Goal: Browse casually: Explore the website without a specific task or goal

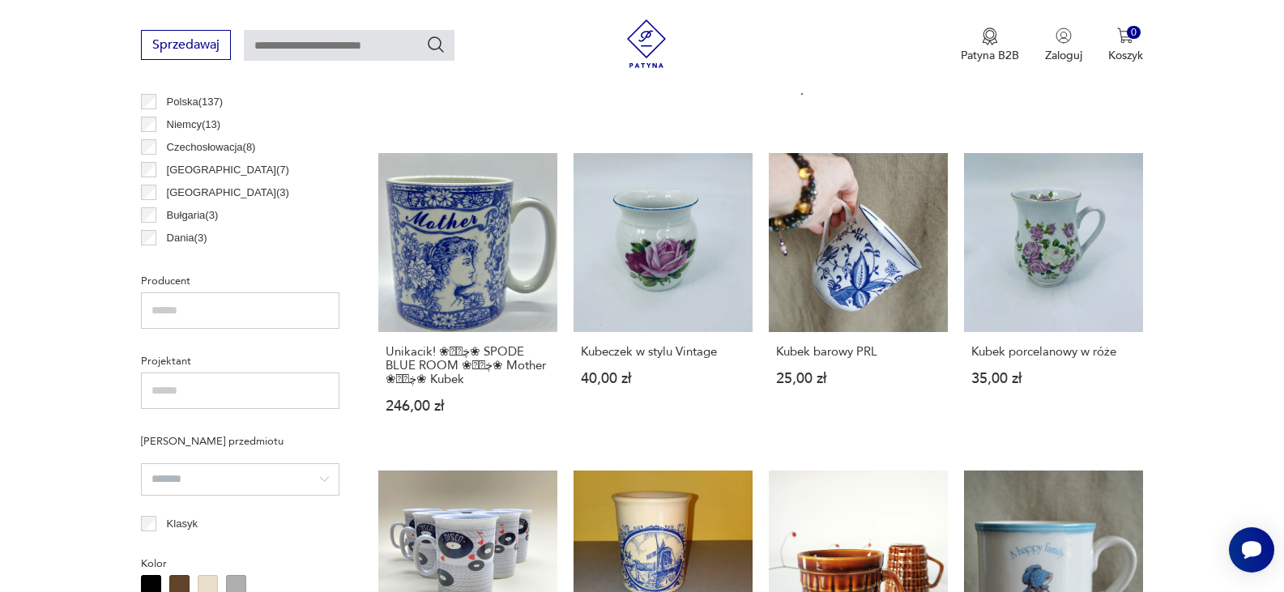
scroll to position [1105, 0]
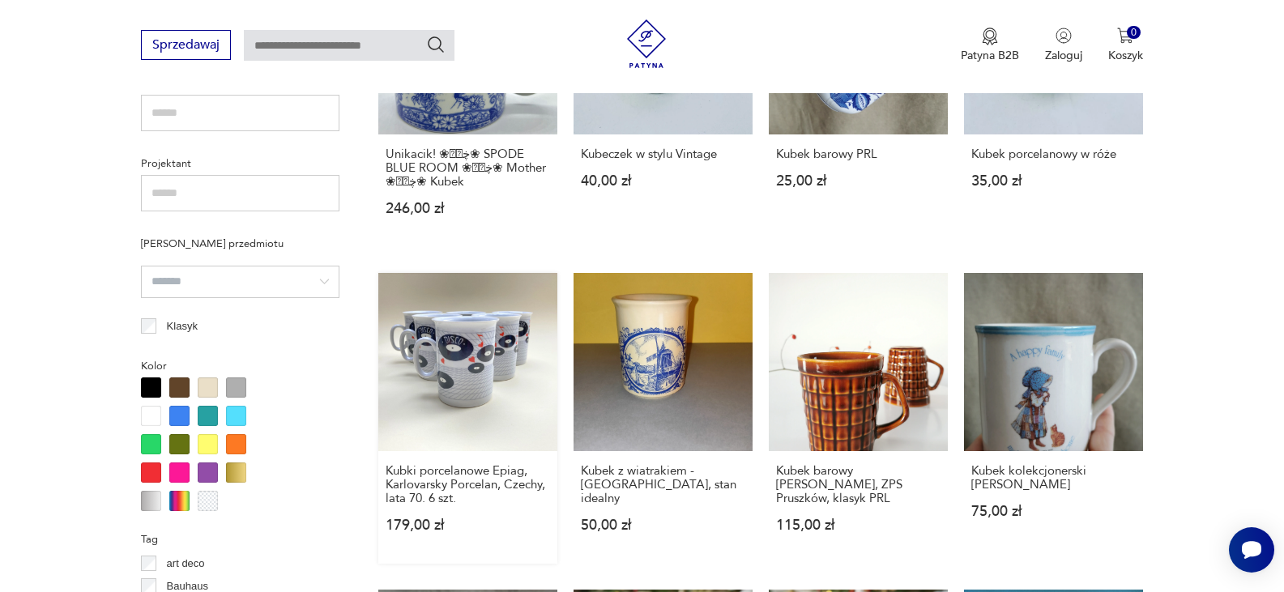
click at [475, 352] on link "Kubki porcelanowe Epiag, Karlovarsky Porcelan, Czechy, lata 70. 6 szt. 179,00 zł" at bounding box center [467, 419] width 179 height 292
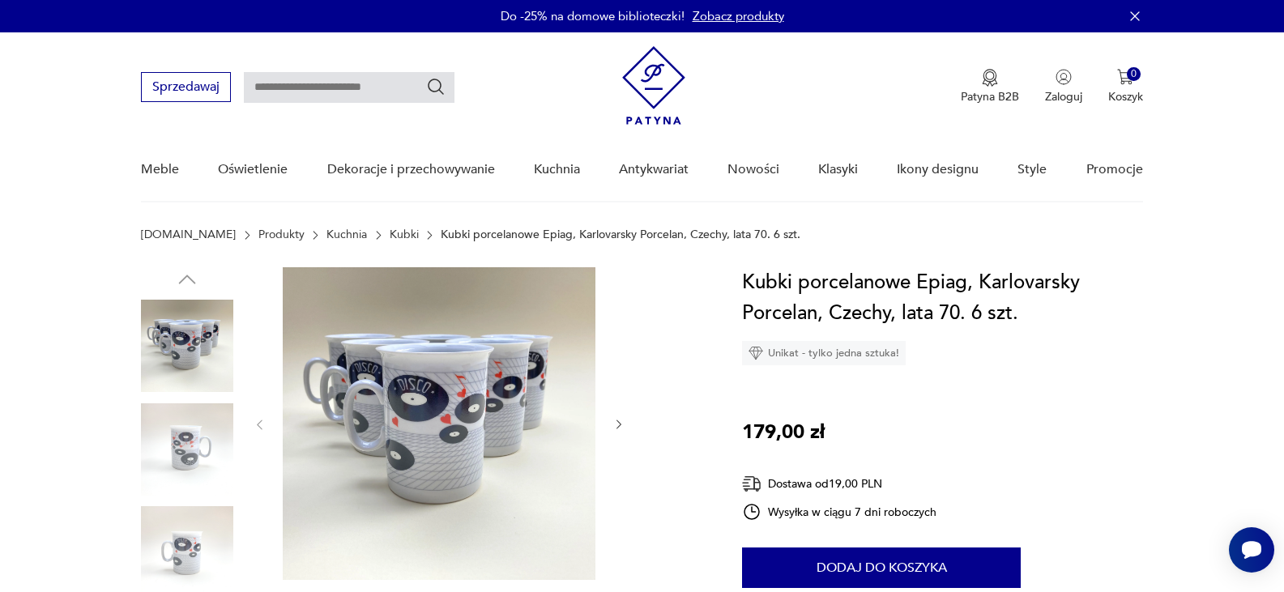
click at [623, 419] on icon "button" at bounding box center [619, 425] width 14 height 14
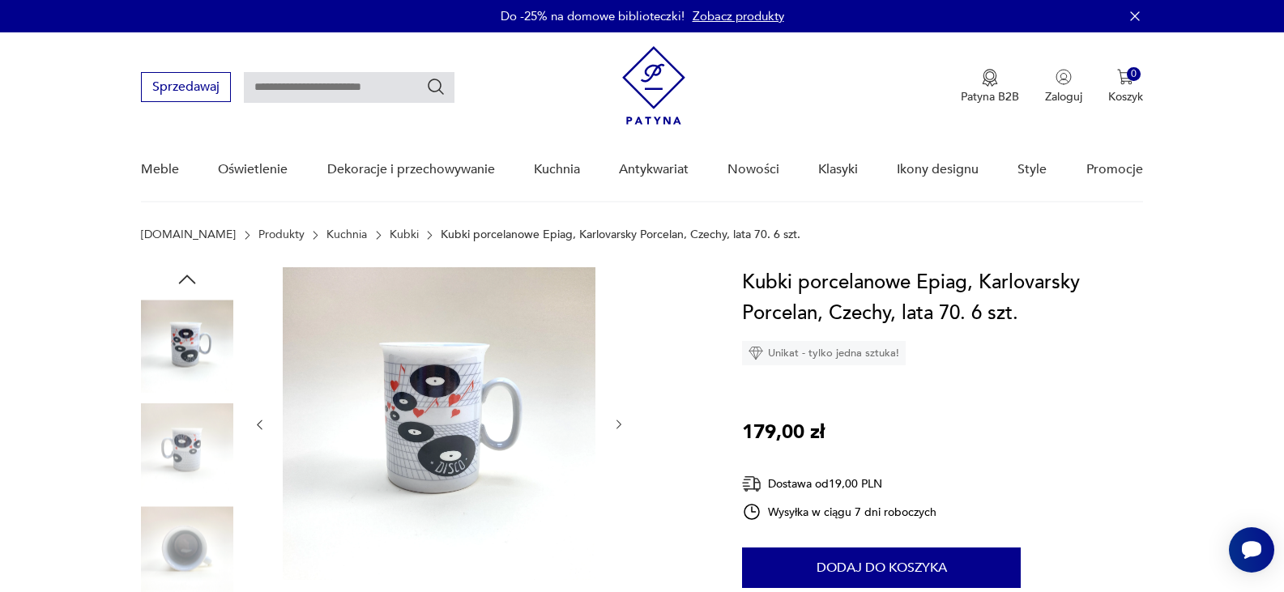
click at [623, 419] on icon "button" at bounding box center [619, 425] width 14 height 14
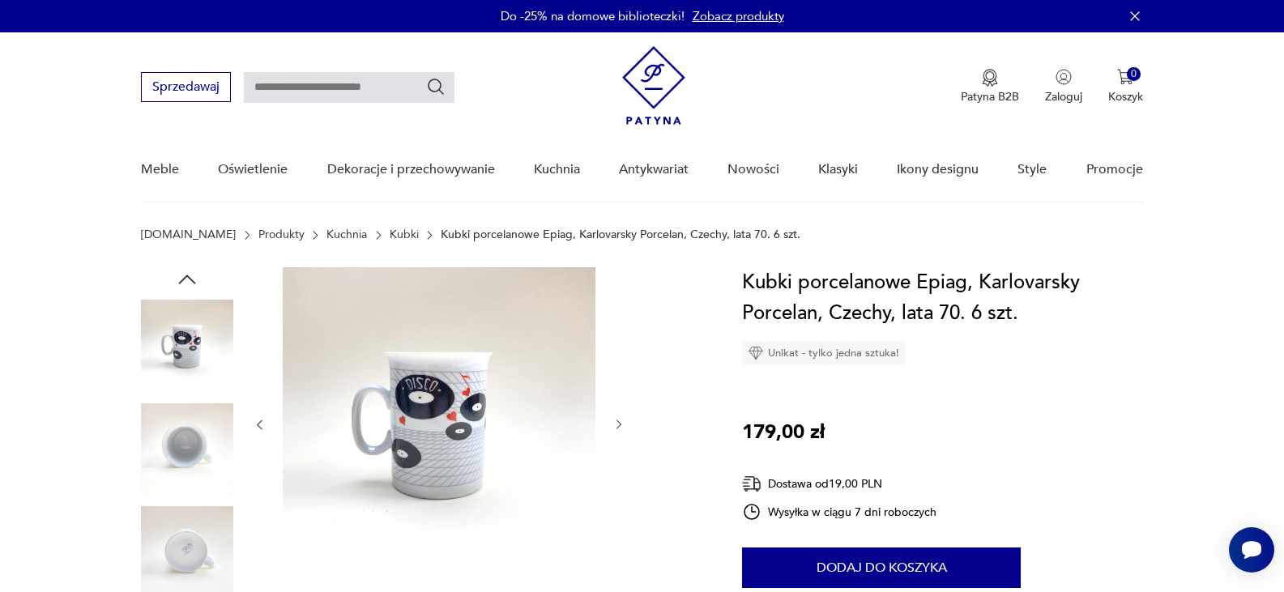
click at [623, 419] on icon "button" at bounding box center [619, 425] width 14 height 14
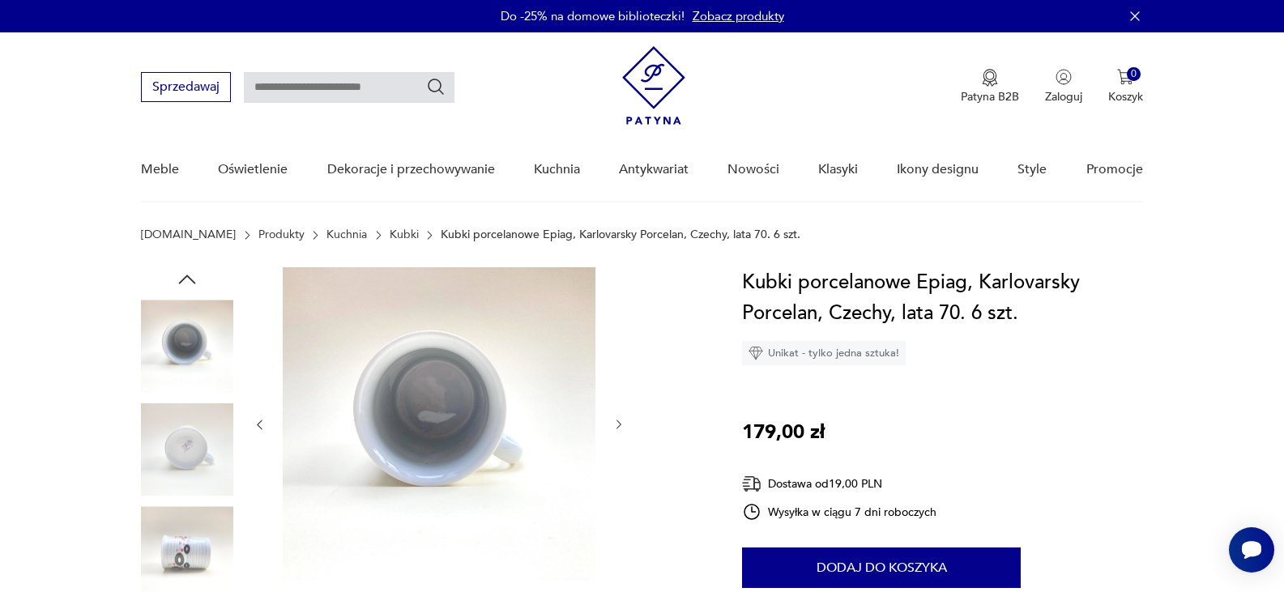
click at [623, 419] on icon "button" at bounding box center [619, 425] width 14 height 14
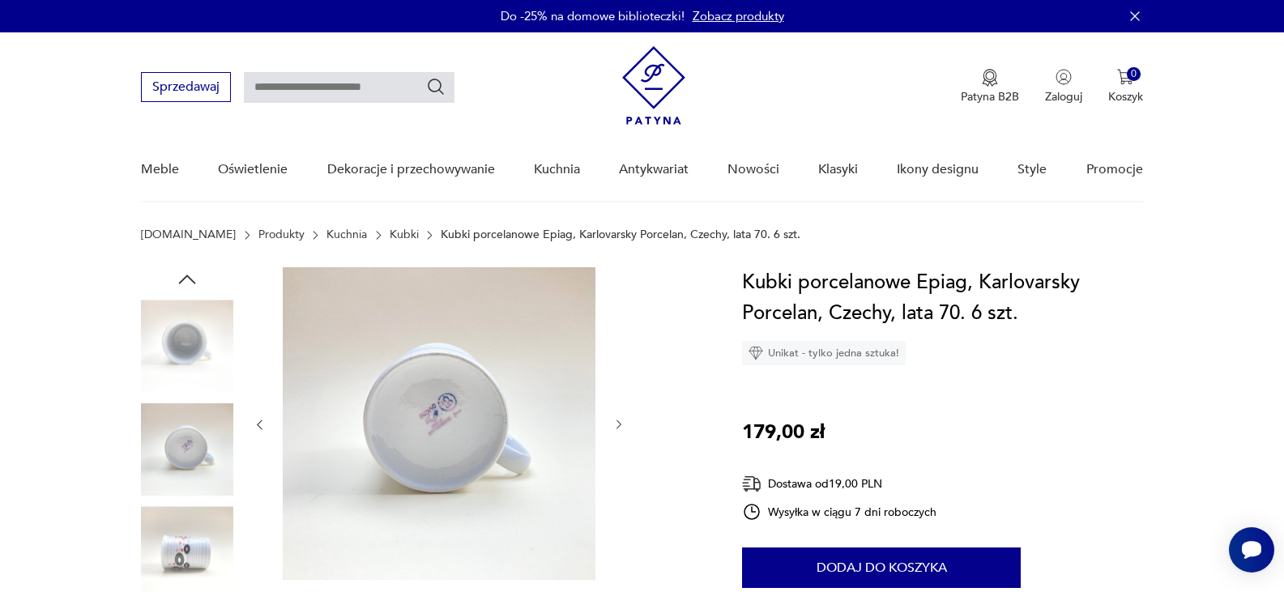
click at [623, 419] on icon "button" at bounding box center [619, 425] width 14 height 14
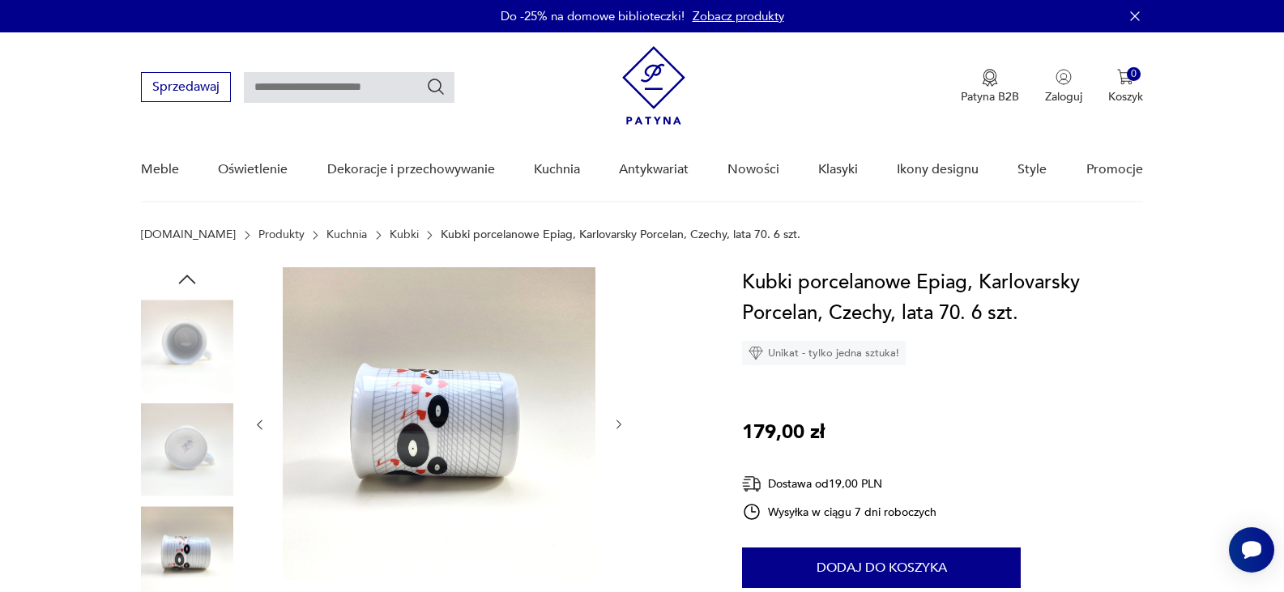
click at [623, 419] on icon "button" at bounding box center [619, 425] width 14 height 14
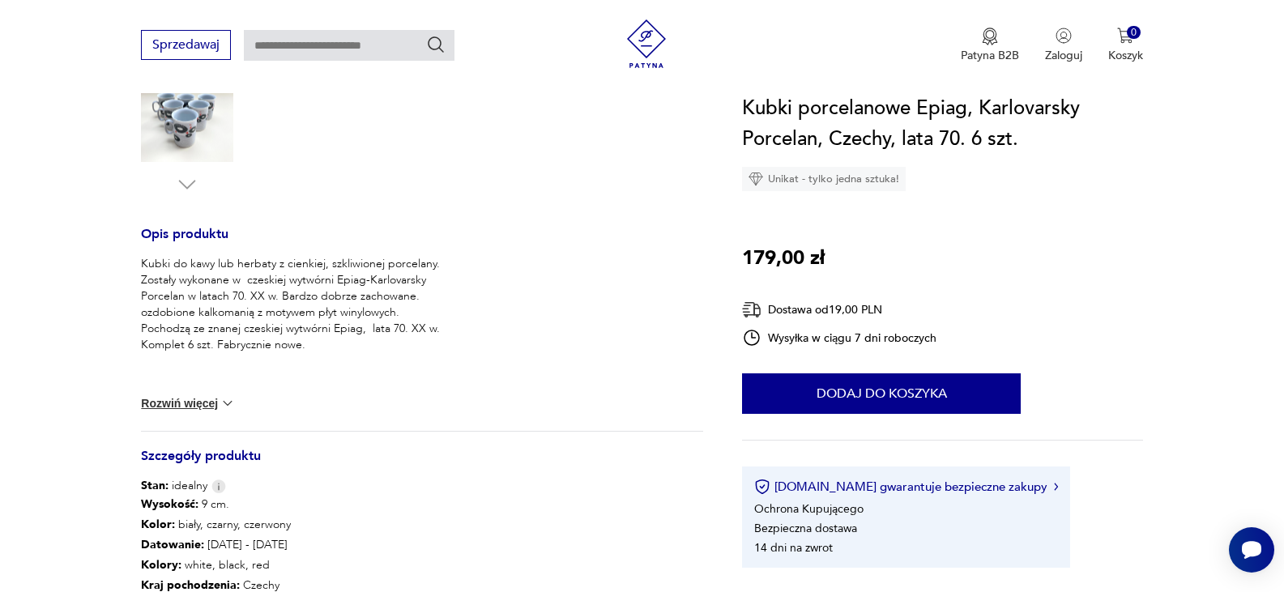
scroll to position [135, 0]
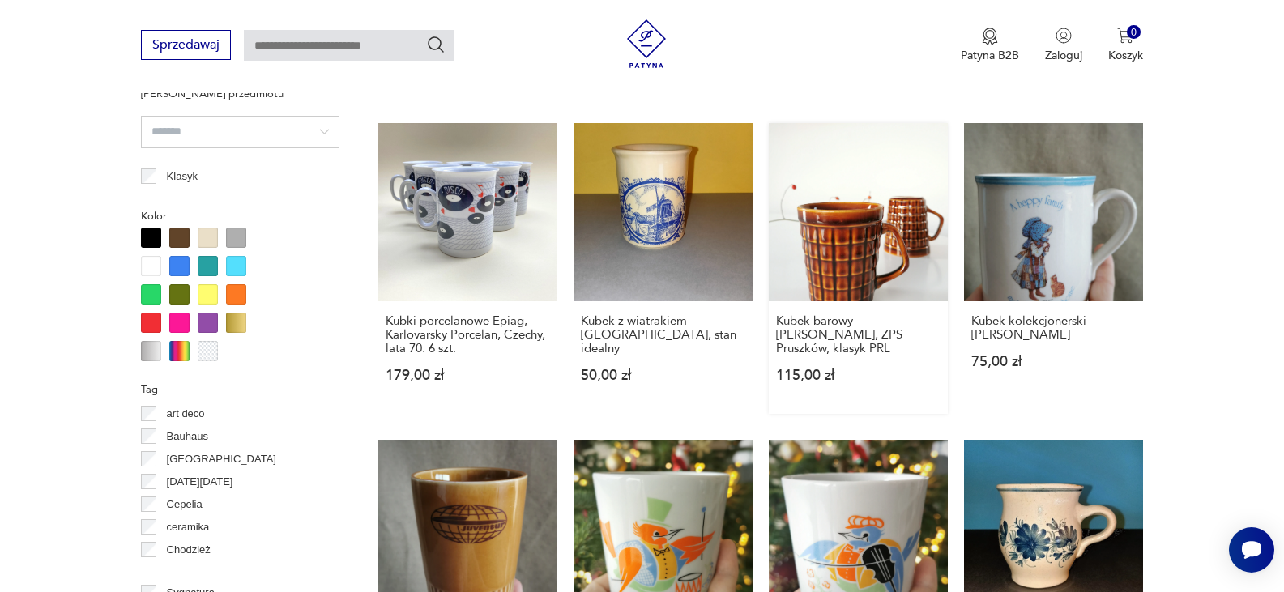
scroll to position [1794, 0]
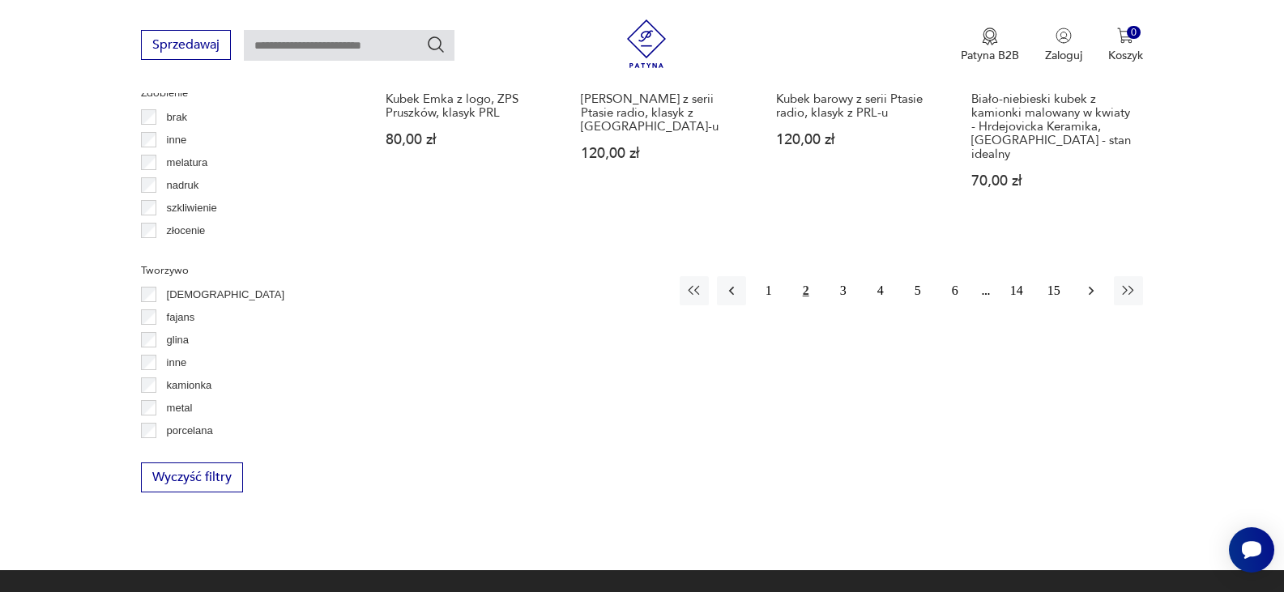
click at [1089, 283] on icon "button" at bounding box center [1091, 291] width 16 height 16
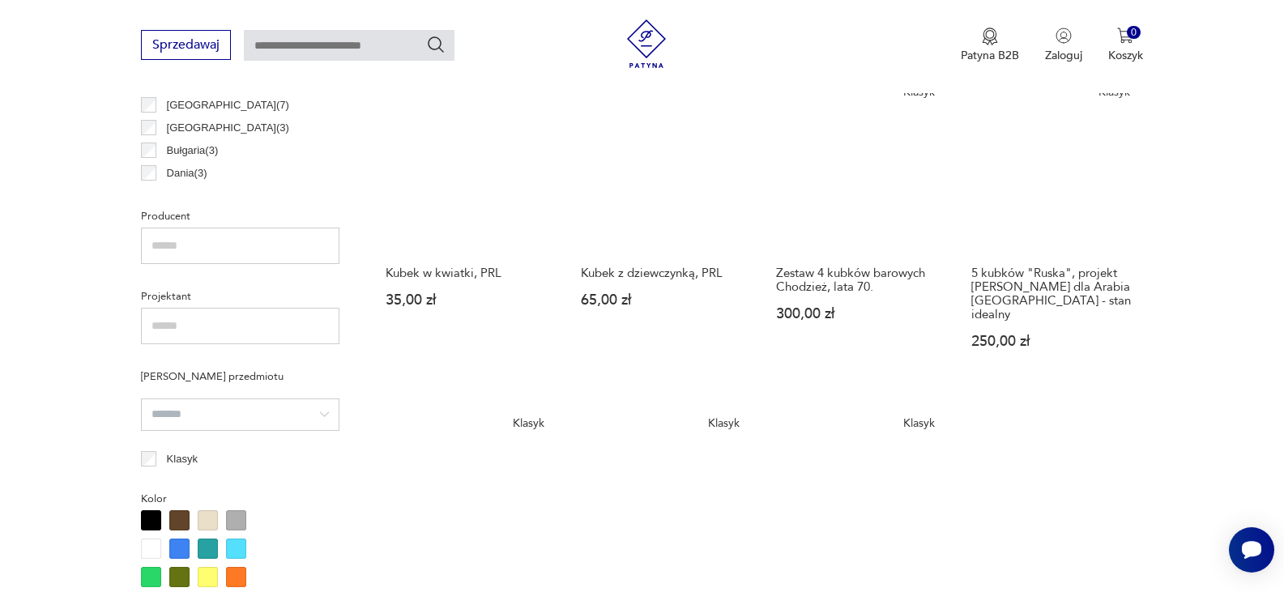
scroll to position [1105, 0]
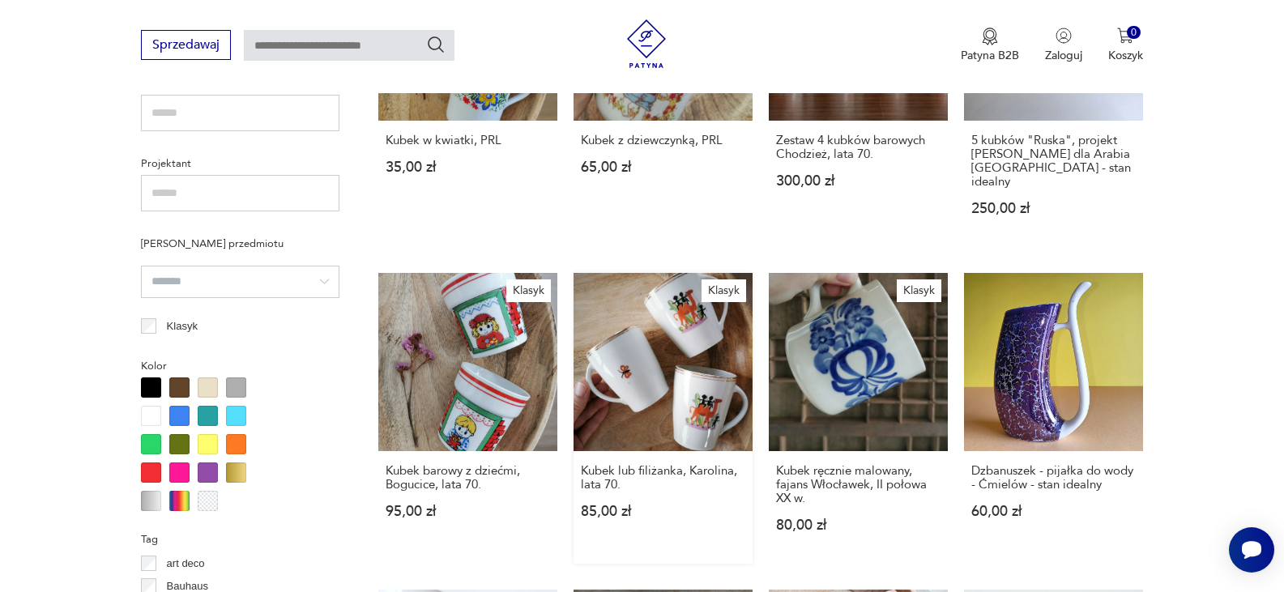
click at [646, 339] on link "[PERSON_NAME] lub filiżanka, Karolina, lata 70. 85,00 zł" at bounding box center [662, 419] width 179 height 292
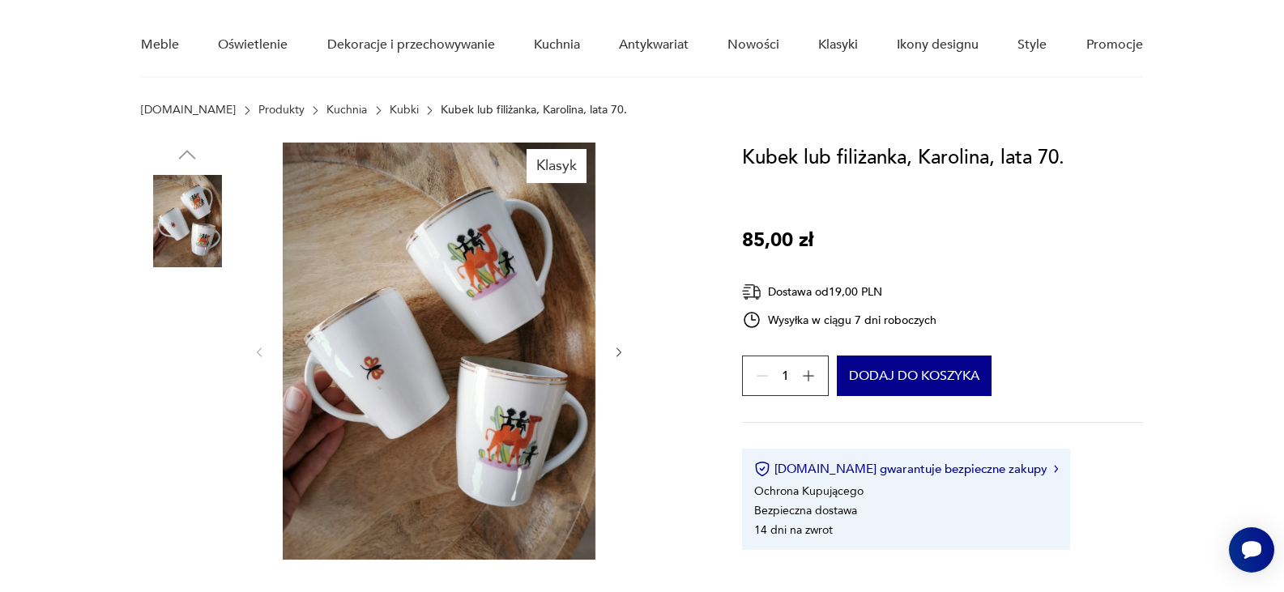
scroll to position [135, 0]
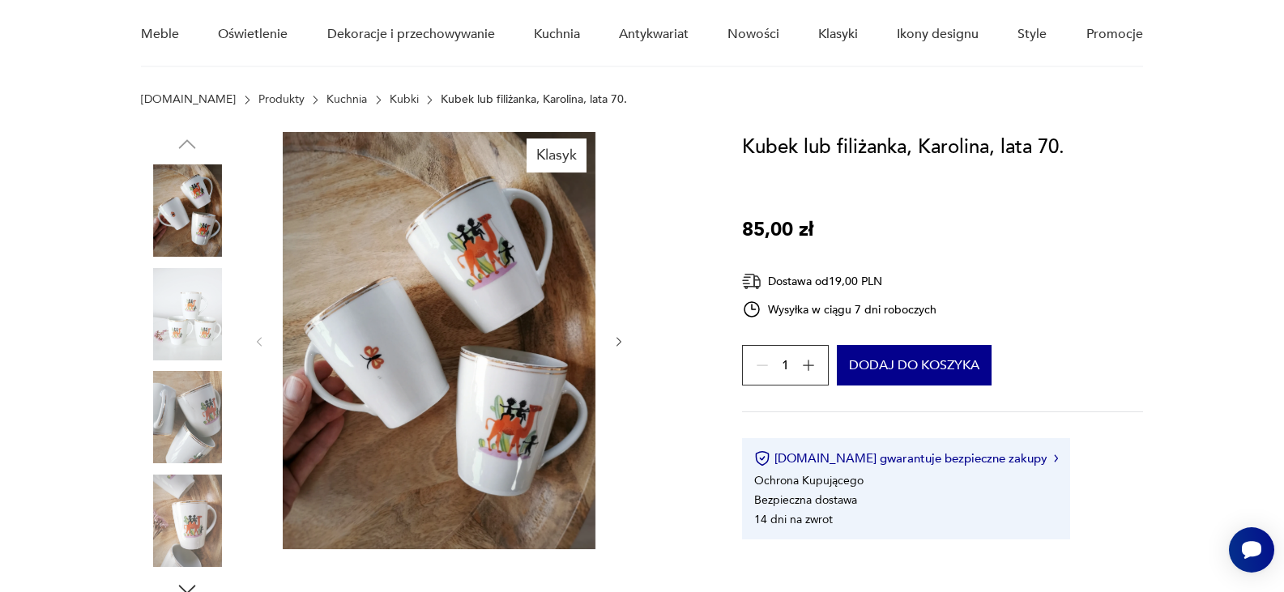
click at [625, 345] on icon "button" at bounding box center [619, 342] width 14 height 14
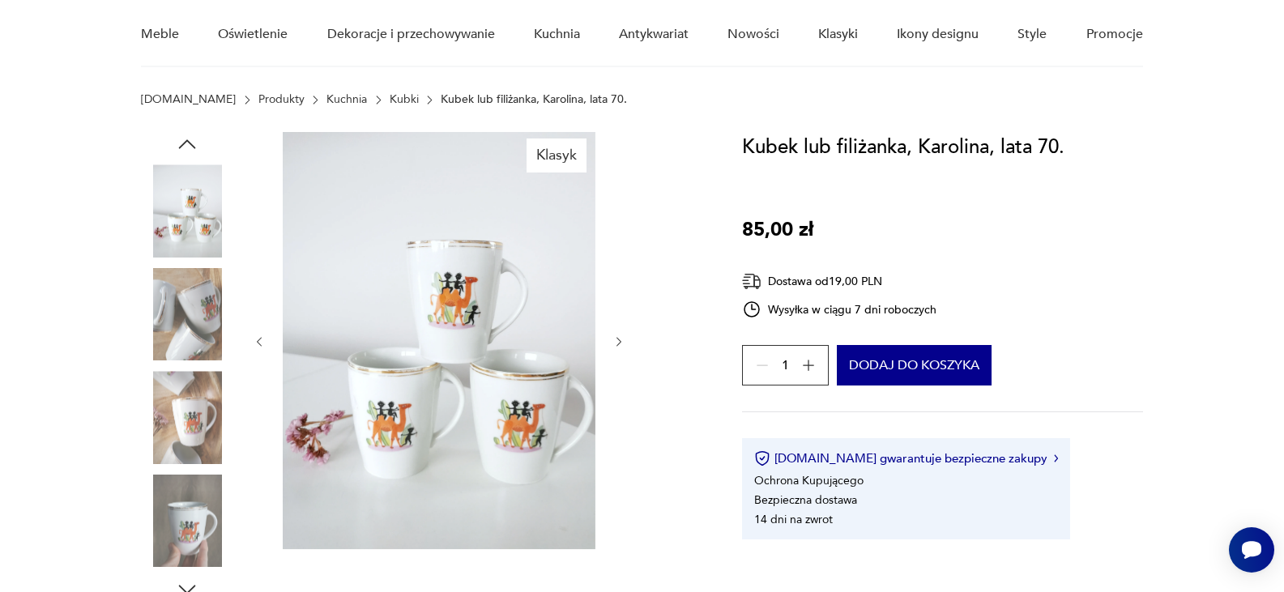
click at [625, 345] on icon "button" at bounding box center [619, 342] width 14 height 14
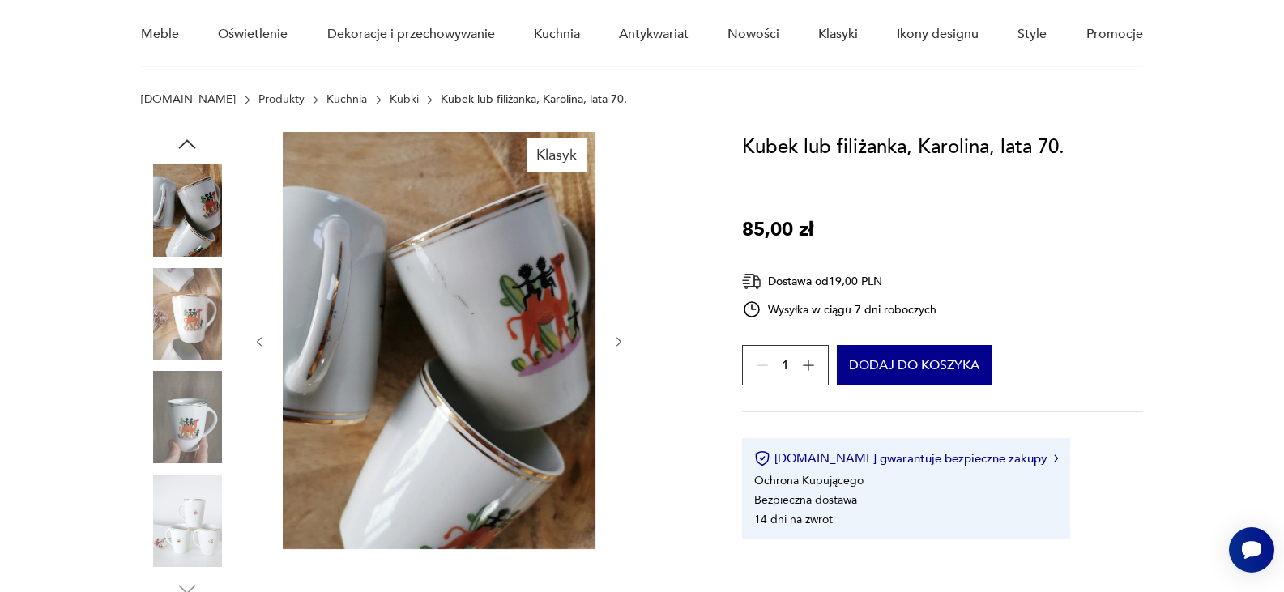
click at [625, 345] on icon "button" at bounding box center [619, 342] width 14 height 14
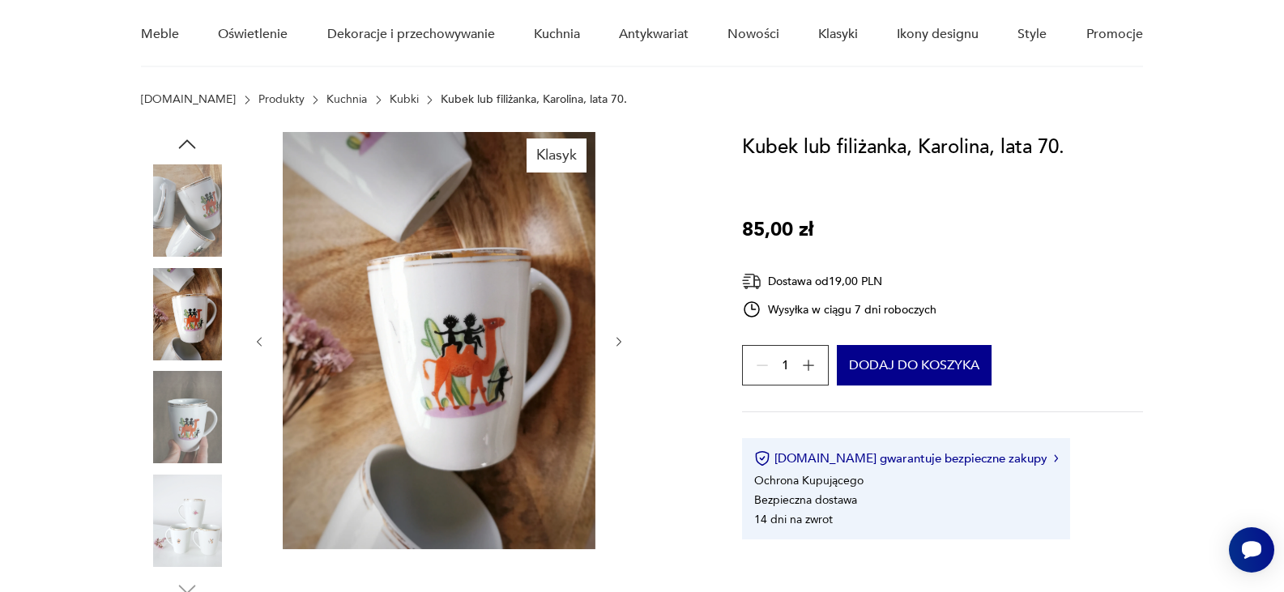
click at [625, 345] on icon "button" at bounding box center [619, 342] width 14 height 14
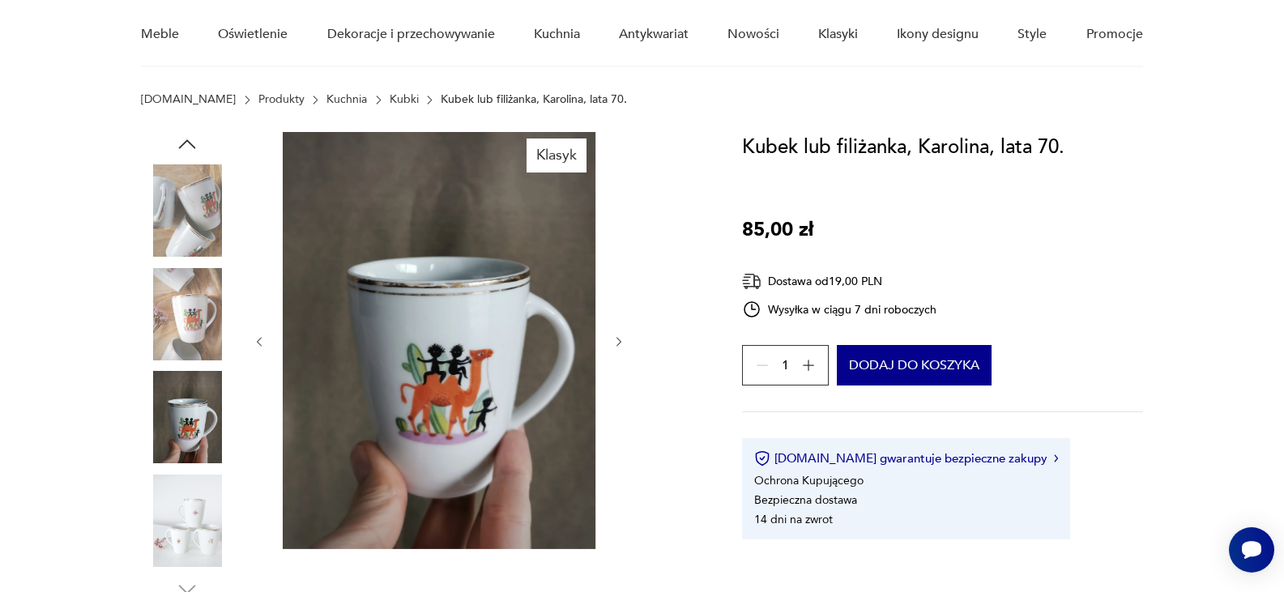
click at [625, 345] on icon "button" at bounding box center [619, 342] width 14 height 14
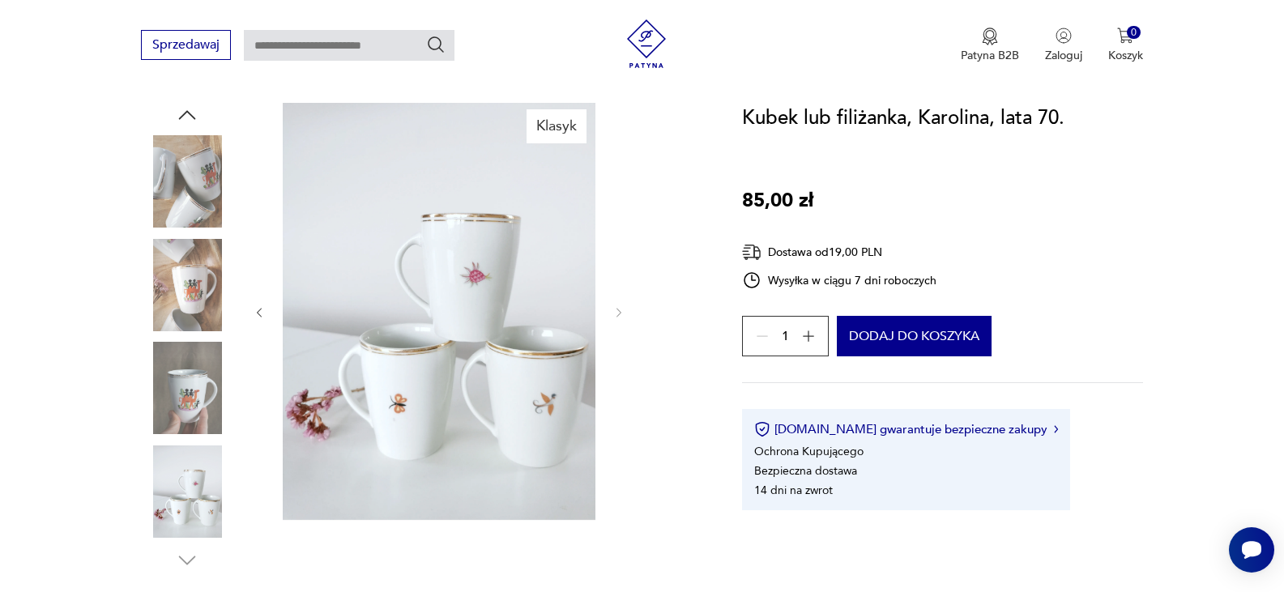
scroll to position [0, 0]
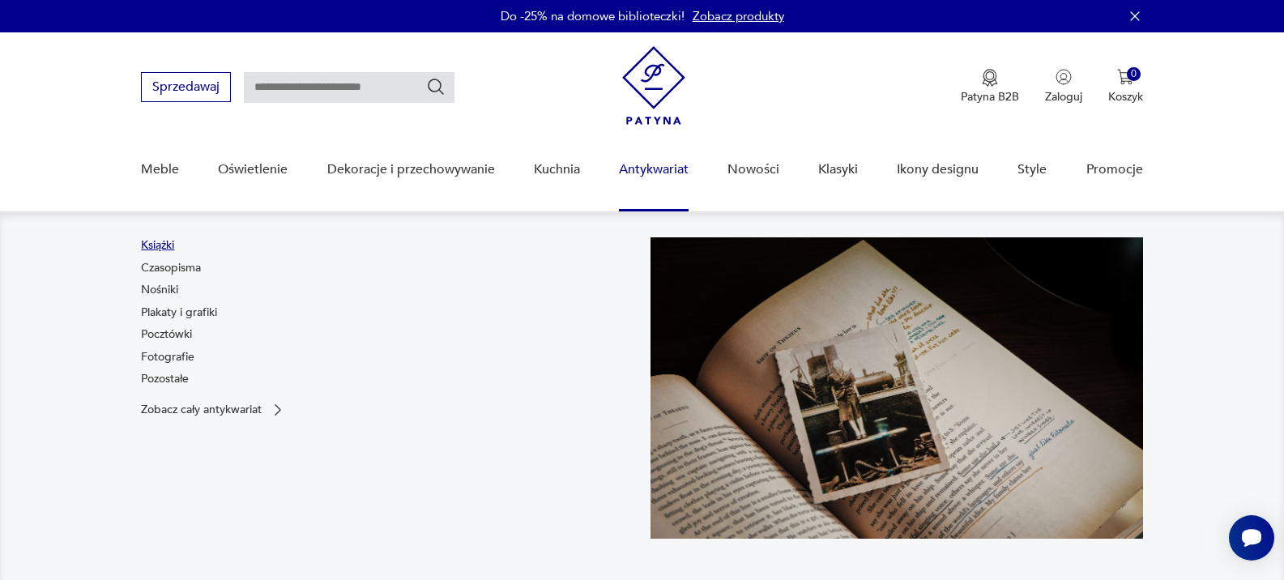
click at [170, 241] on link "Książki" at bounding box center [157, 245] width 33 height 16
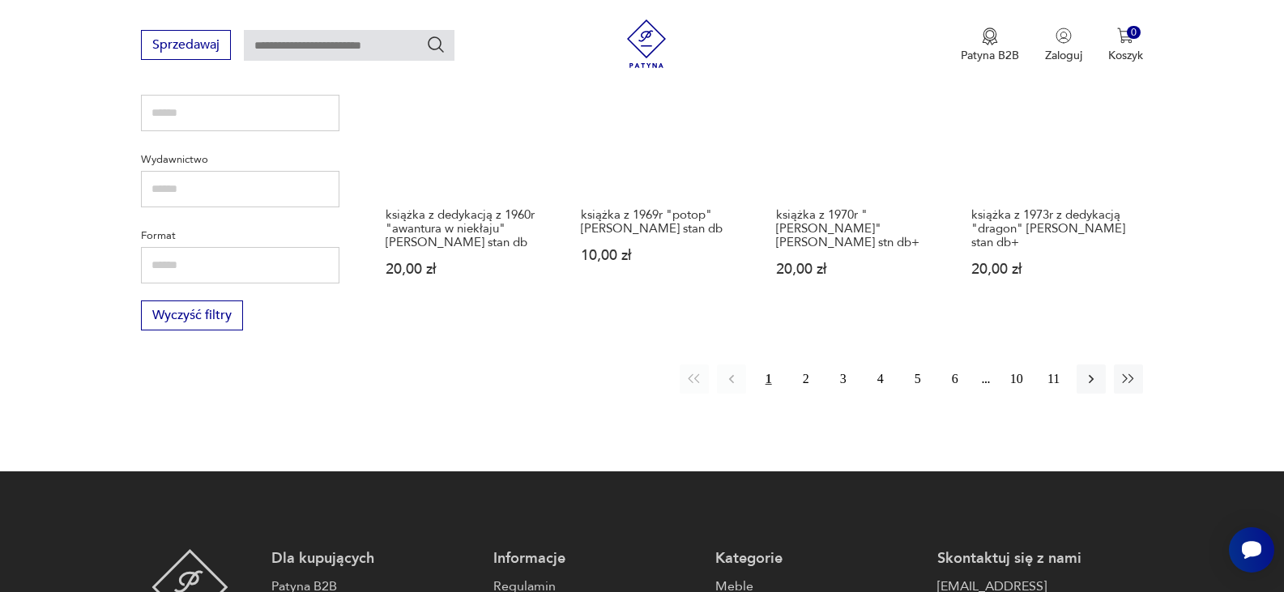
scroll to position [1508, 0]
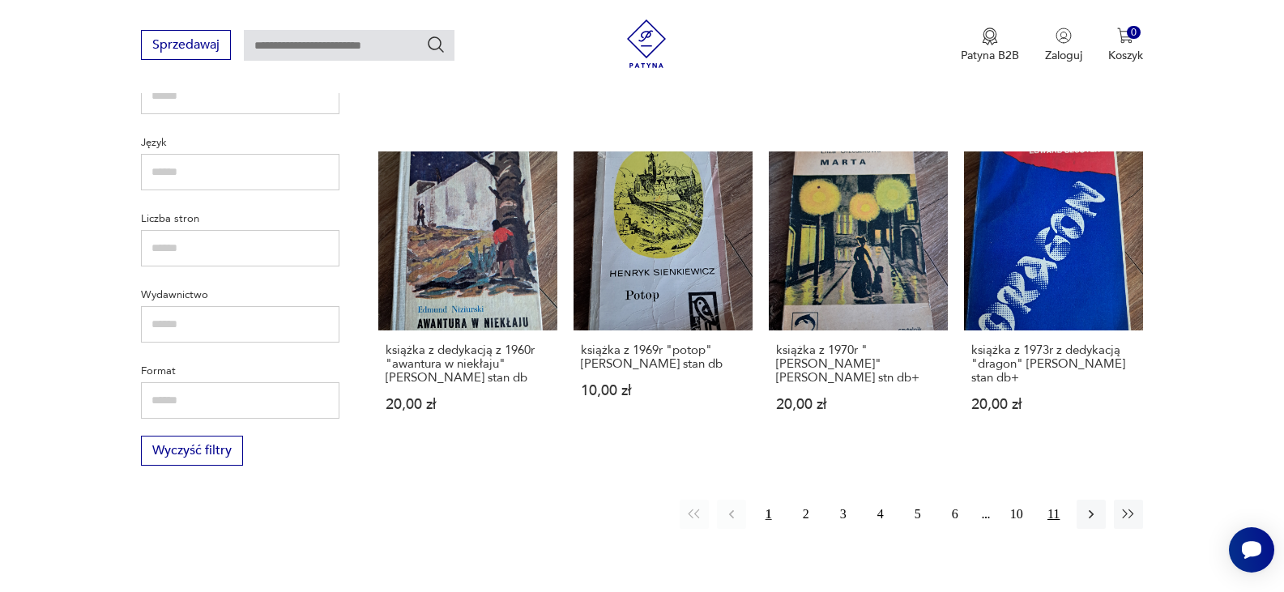
click at [1051, 502] on button "11" at bounding box center [1053, 514] width 29 height 29
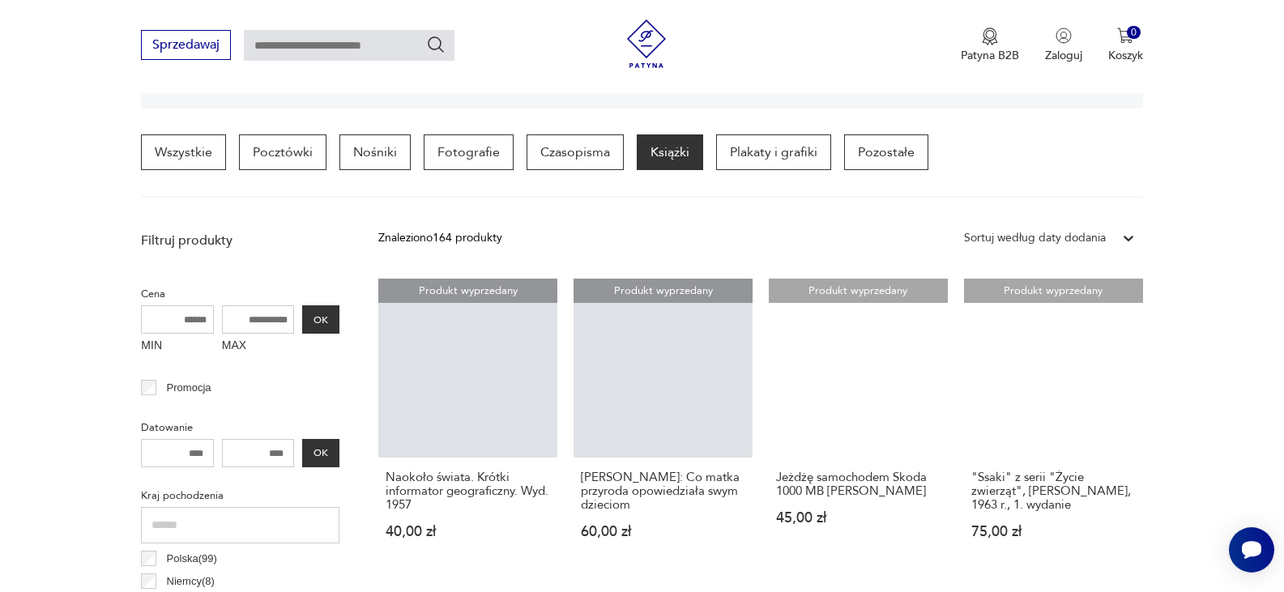
scroll to position [517, 0]
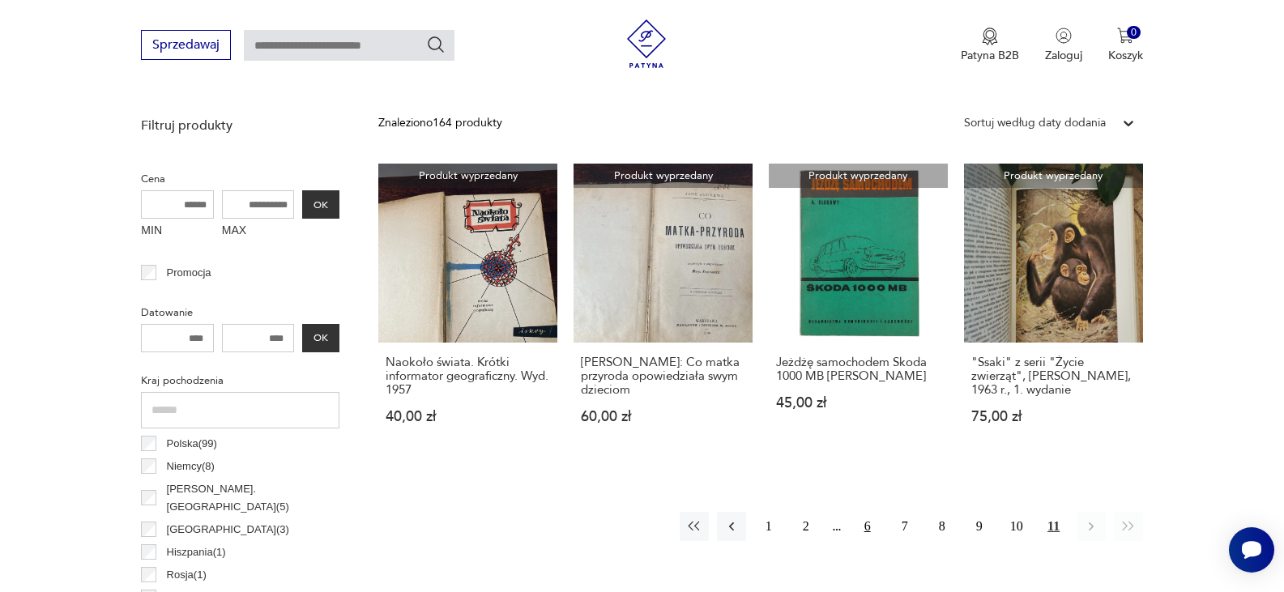
click at [861, 528] on button "6" at bounding box center [867, 526] width 29 height 29
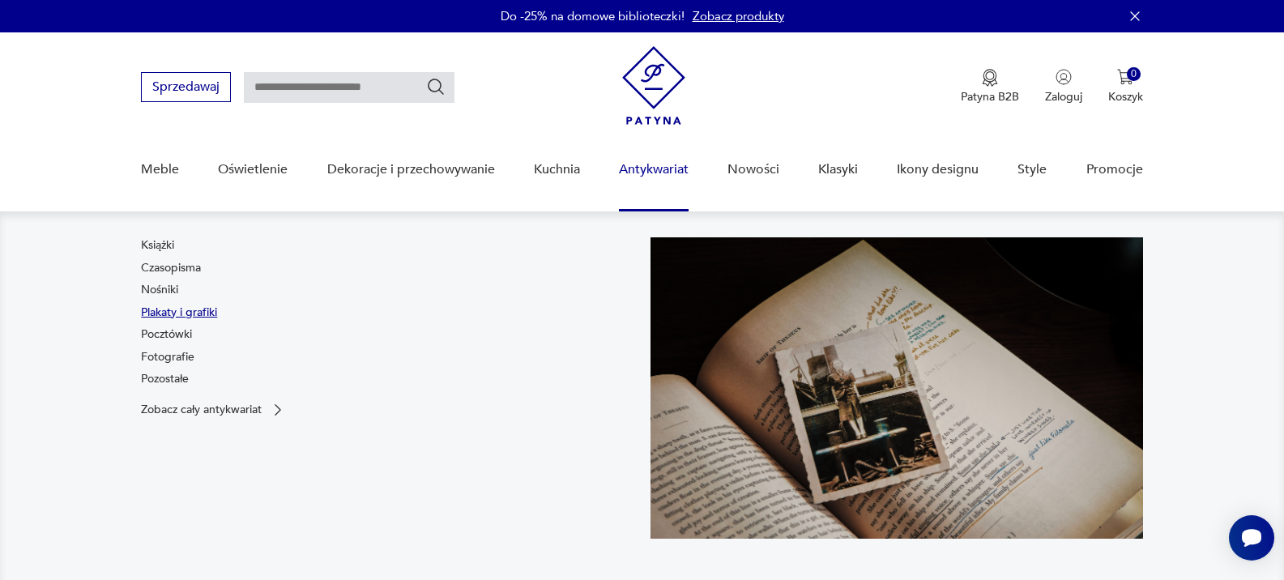
click at [189, 313] on link "Plakaty i grafiki" at bounding box center [179, 313] width 76 height 16
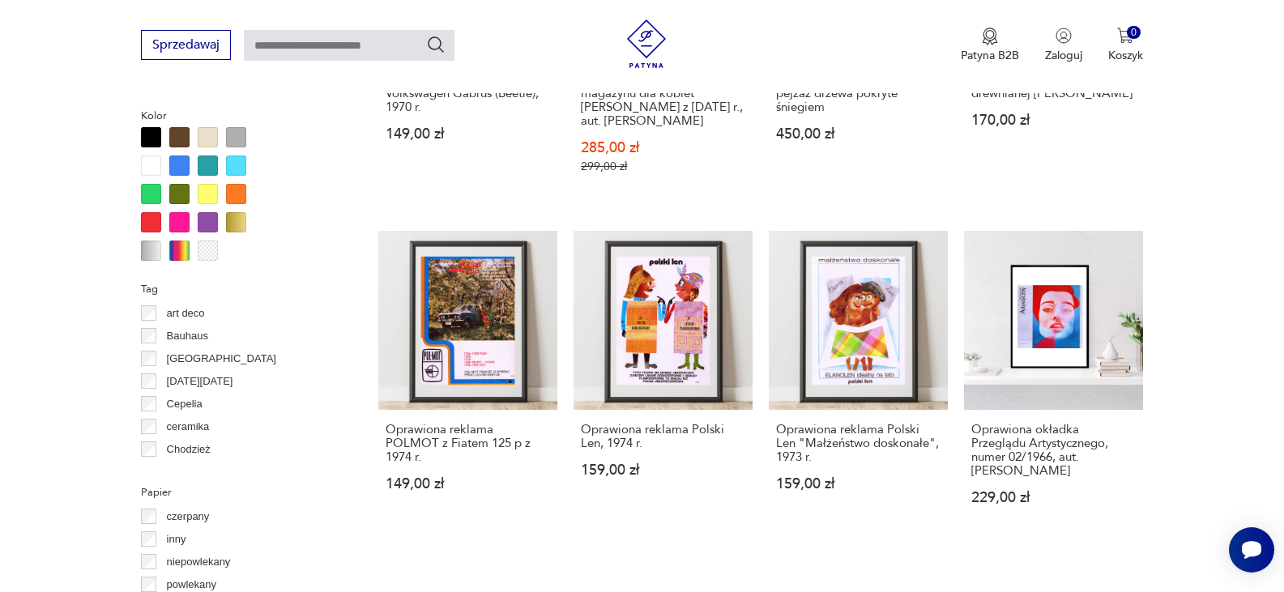
scroll to position [1732, 0]
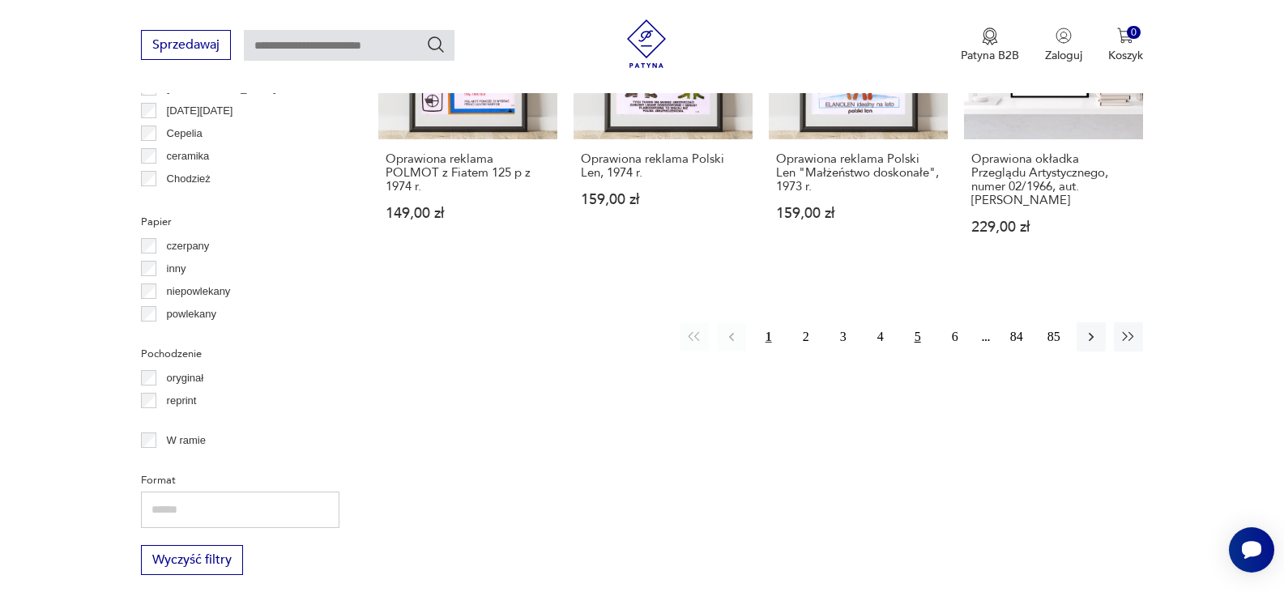
click at [915, 330] on button "5" at bounding box center [917, 336] width 29 height 29
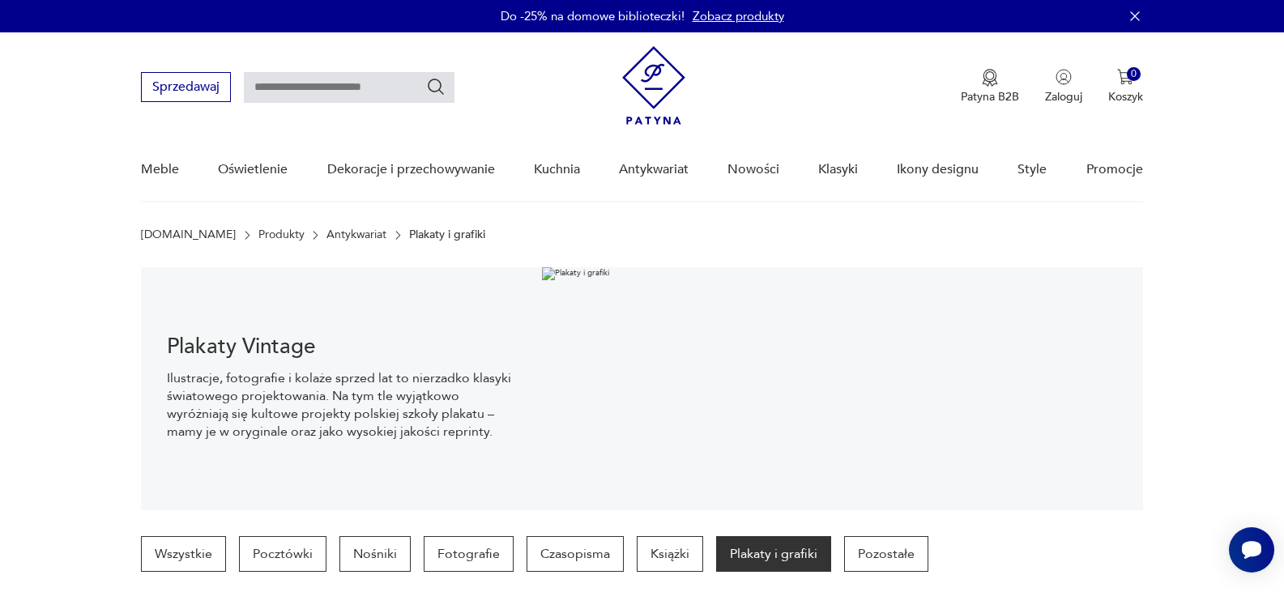
click at [302, 85] on input "text" at bounding box center [349, 87] width 211 height 31
type input "****"
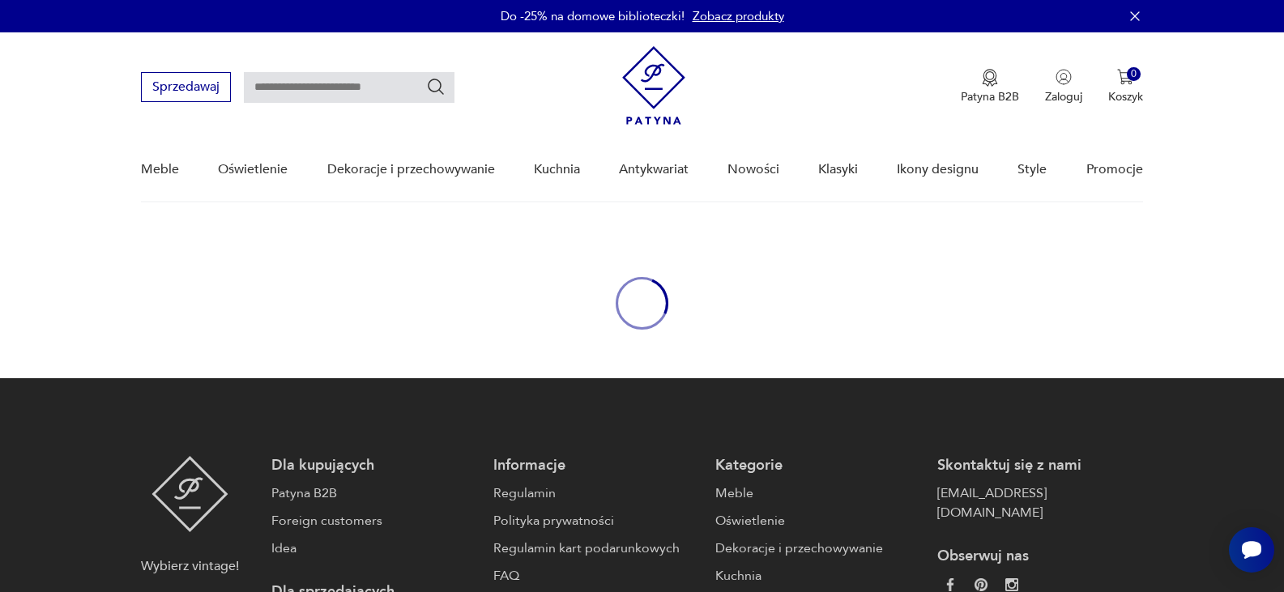
type input "****"
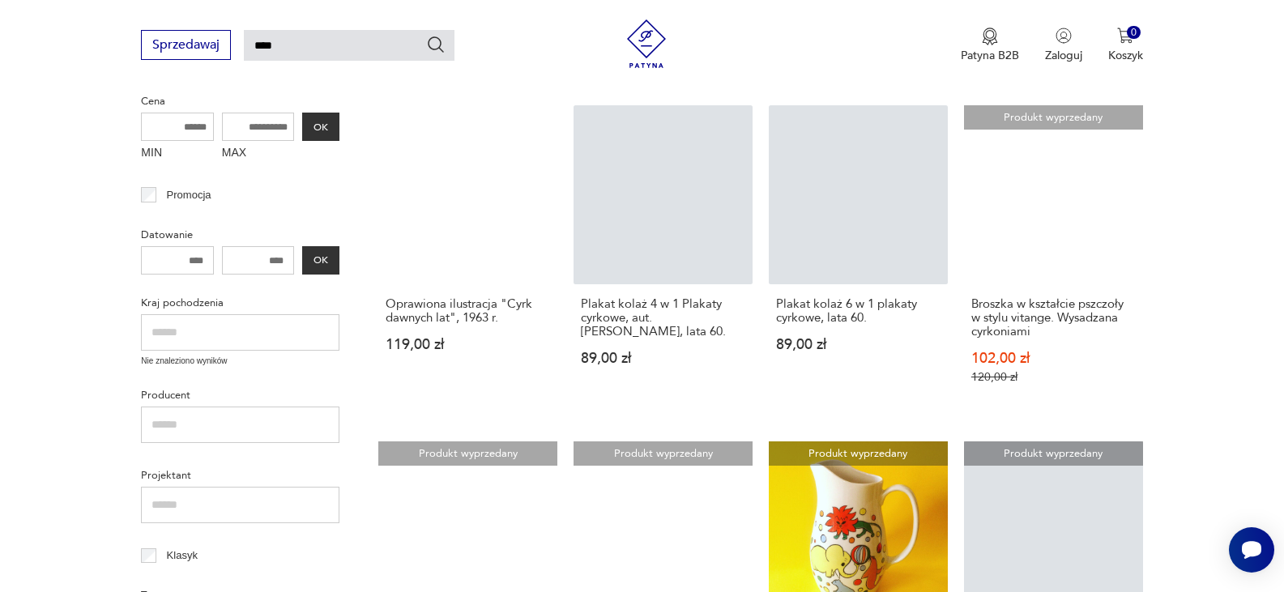
scroll to position [750, 0]
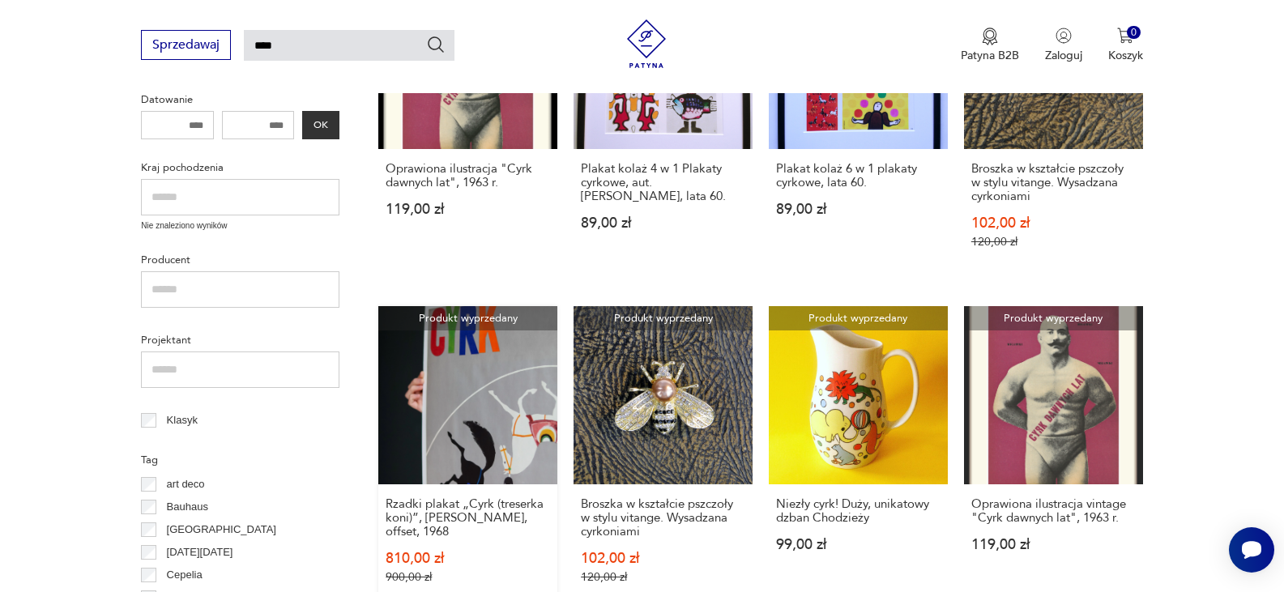
click at [445, 347] on link "Produkt wyprzedany Rzadki plakat „Cyrk (treserka koni)”, Marek Mosiński, offset…" at bounding box center [467, 461] width 179 height 310
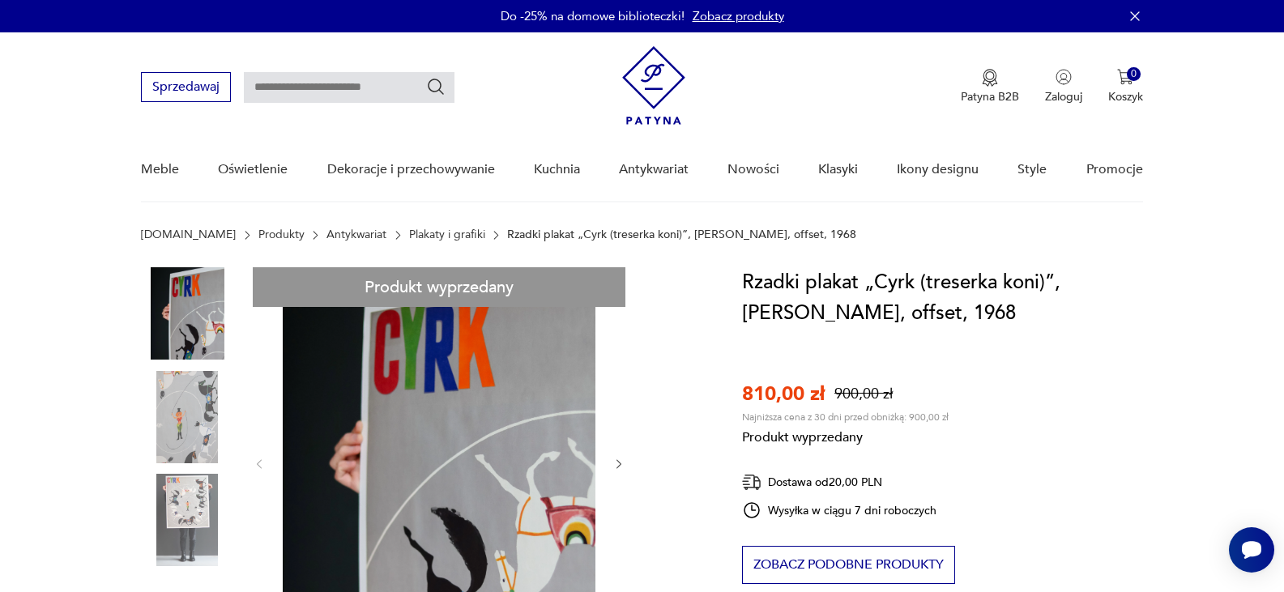
type input "****"
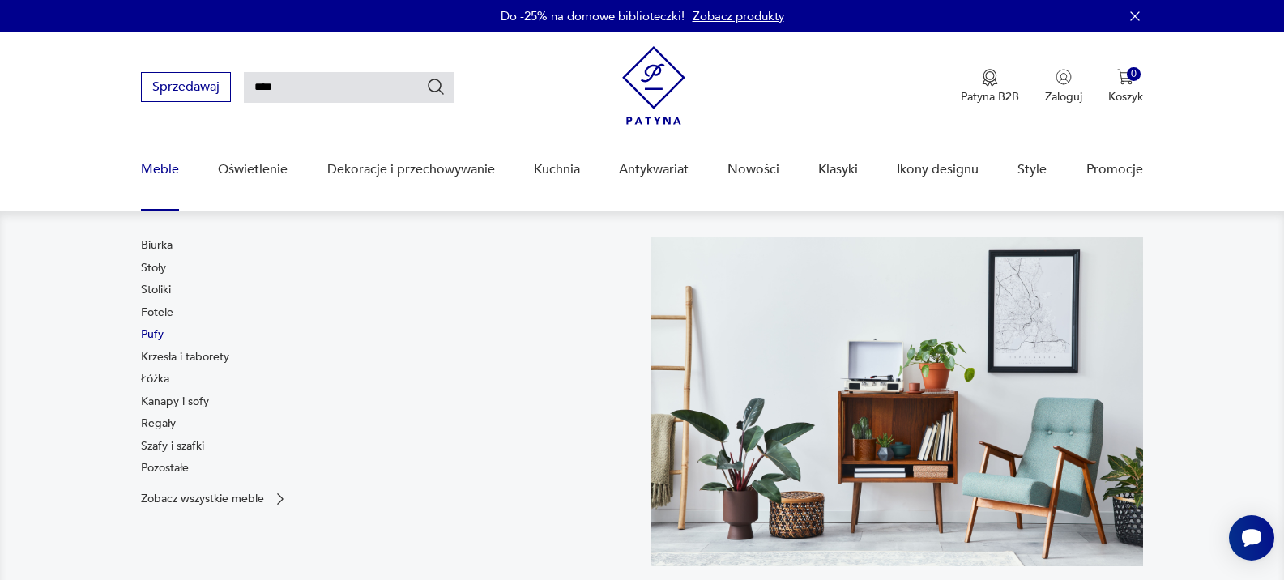
click at [154, 329] on link "Pufy" at bounding box center [152, 334] width 23 height 16
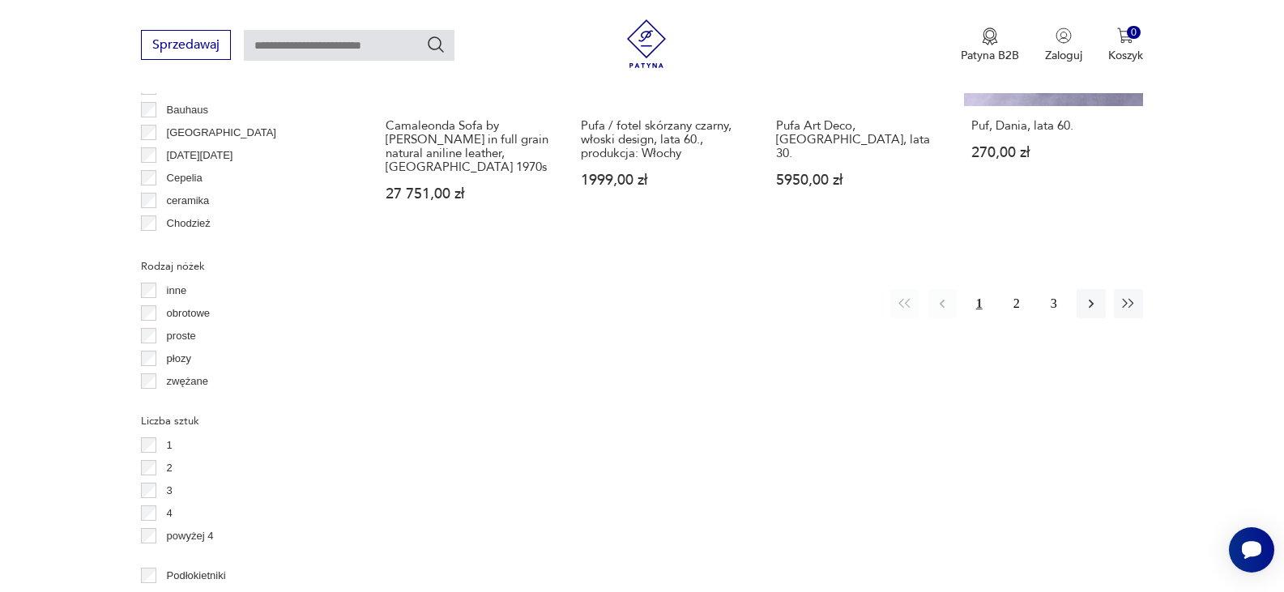
scroll to position [1512, 0]
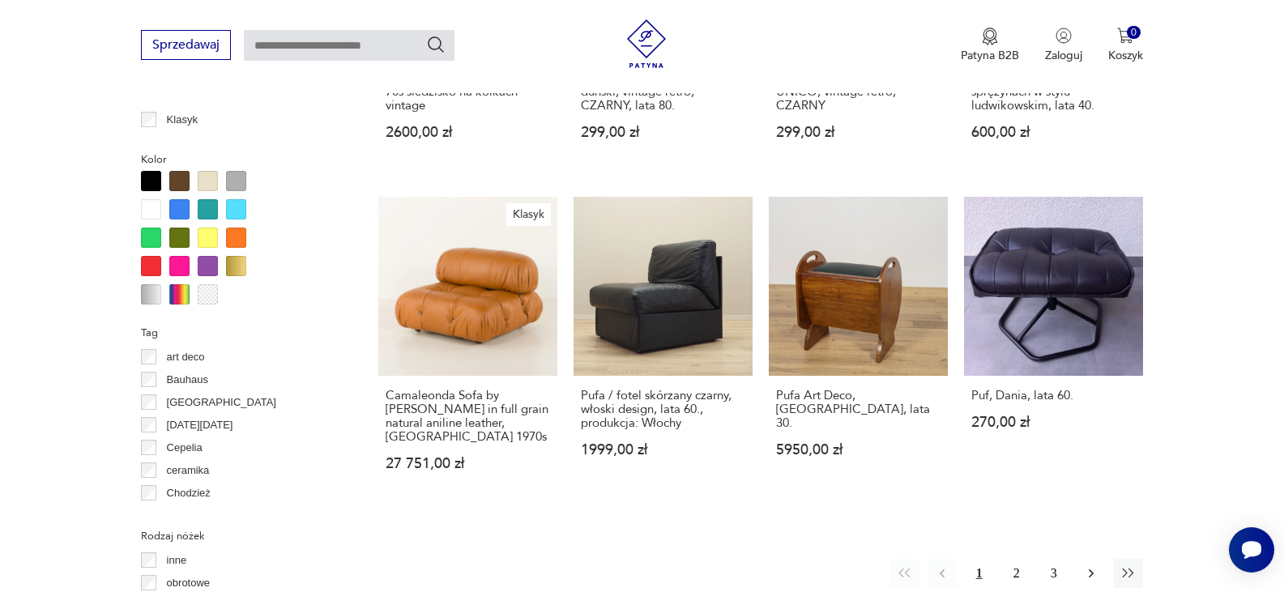
click at [1096, 565] on icon "button" at bounding box center [1091, 573] width 16 height 16
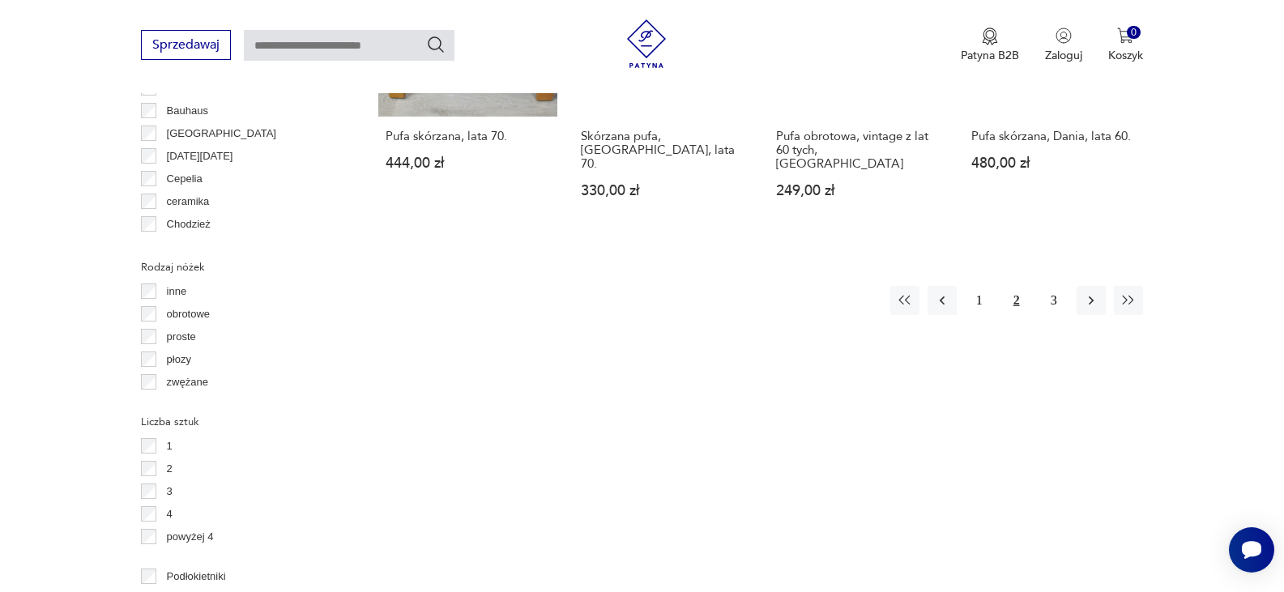
scroll to position [1645, 0]
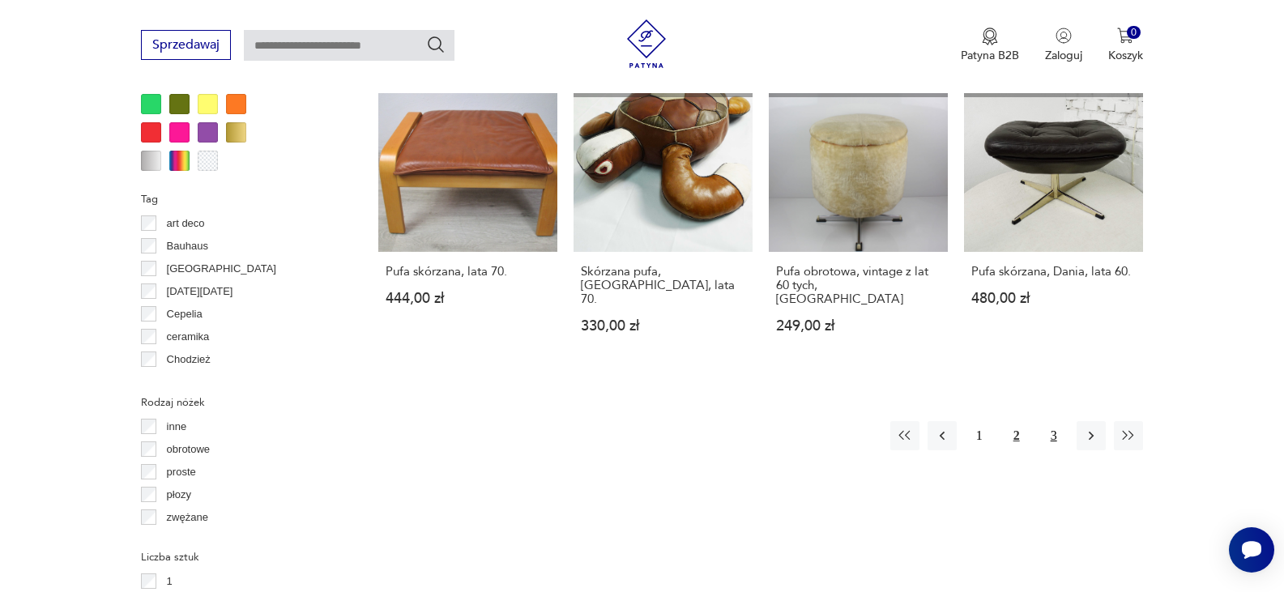
click at [1059, 421] on button "3" at bounding box center [1053, 435] width 29 height 29
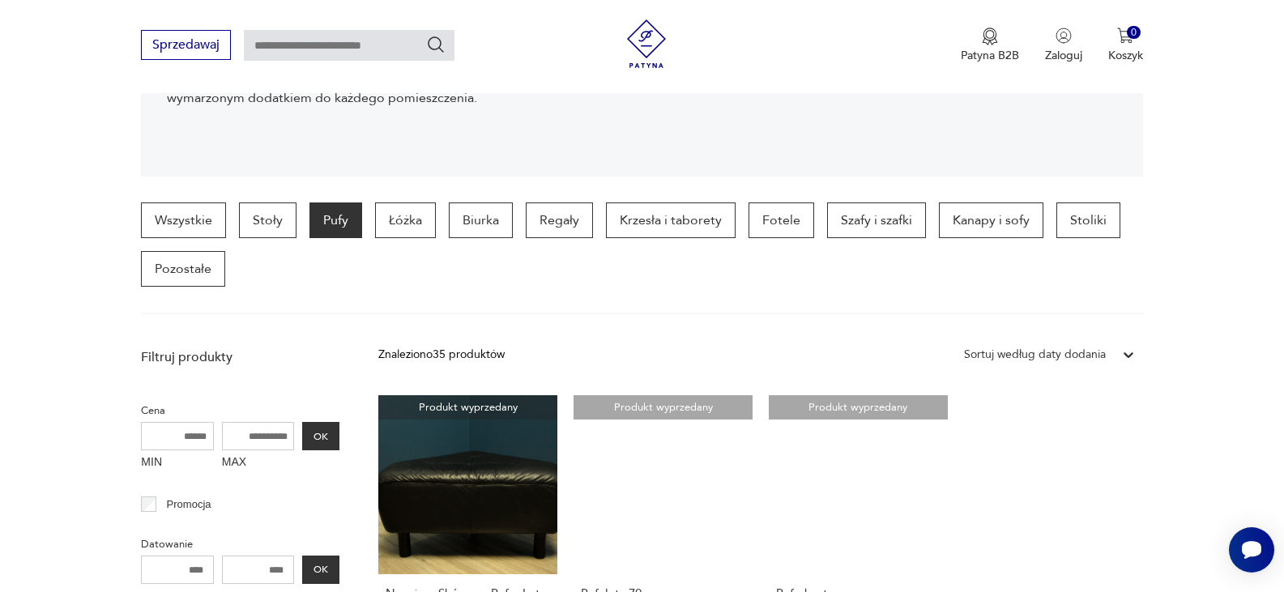
scroll to position [295, 0]
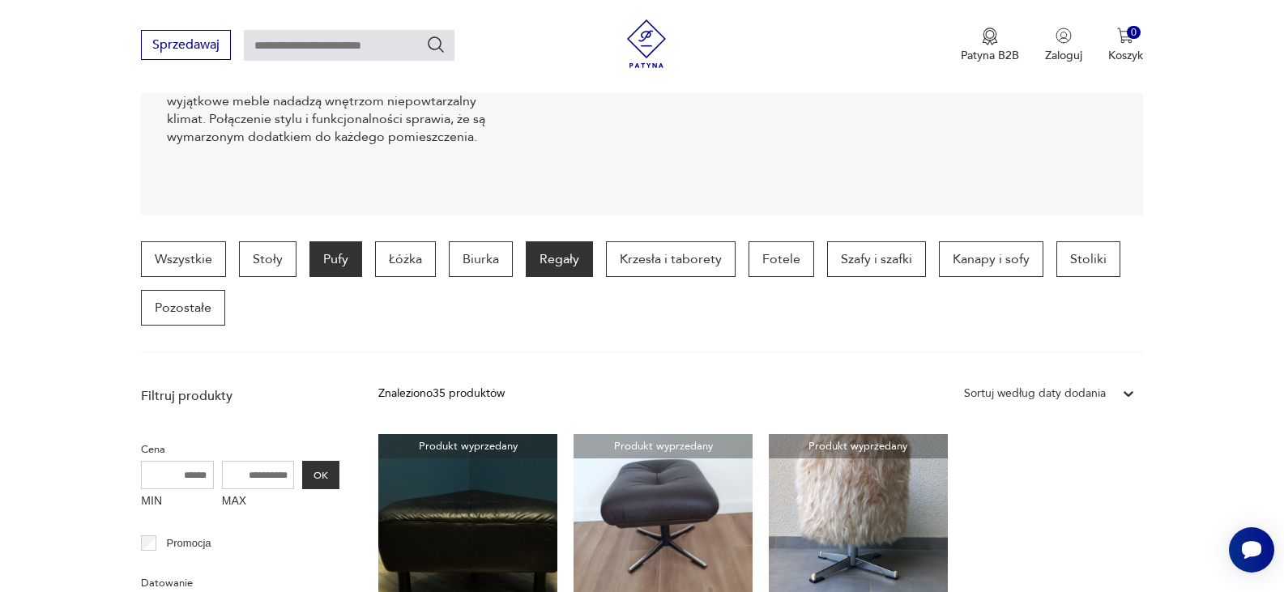
click at [578, 261] on p "Regały" at bounding box center [559, 259] width 67 height 36
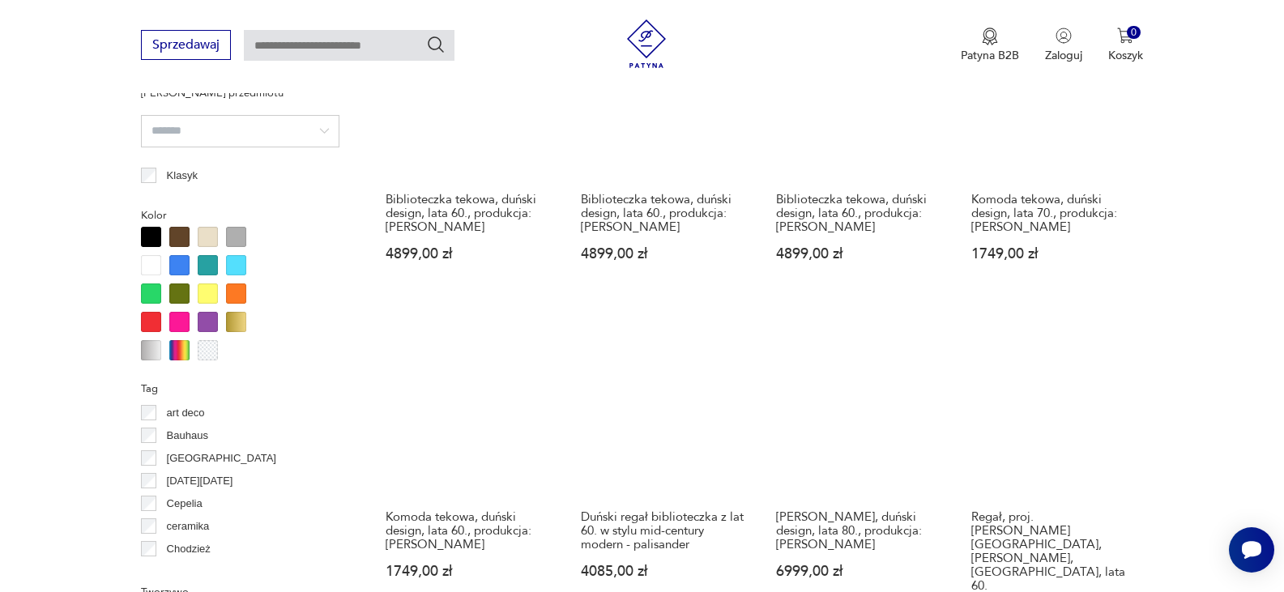
scroll to position [1645, 0]
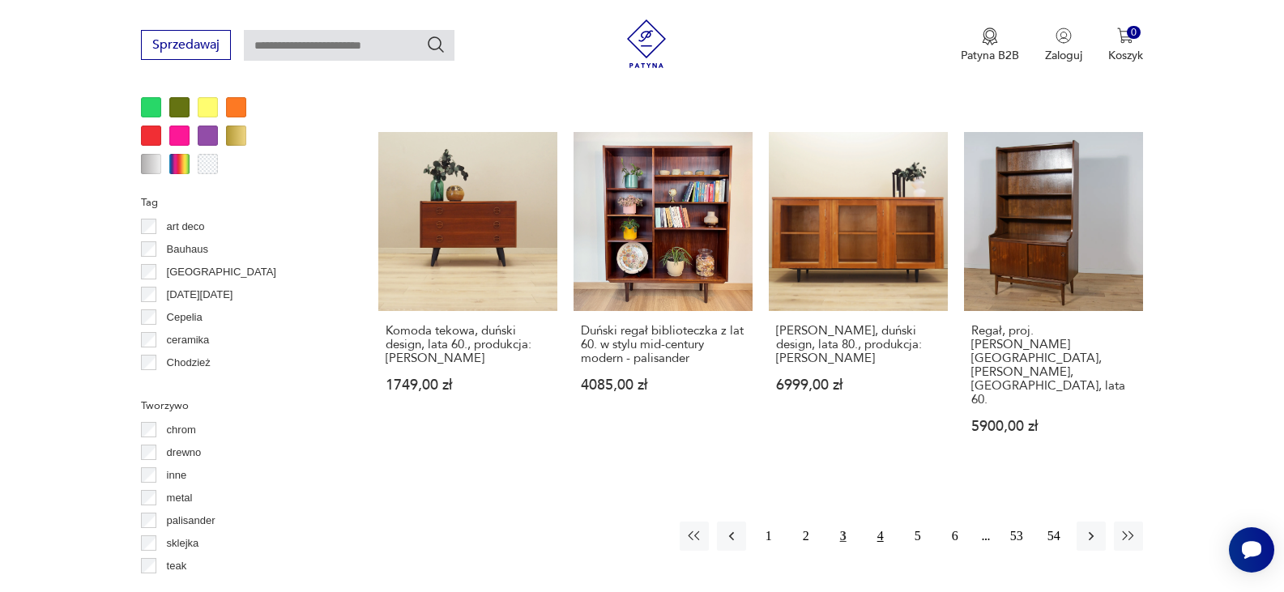
click at [876, 522] on button "4" at bounding box center [880, 536] width 29 height 29
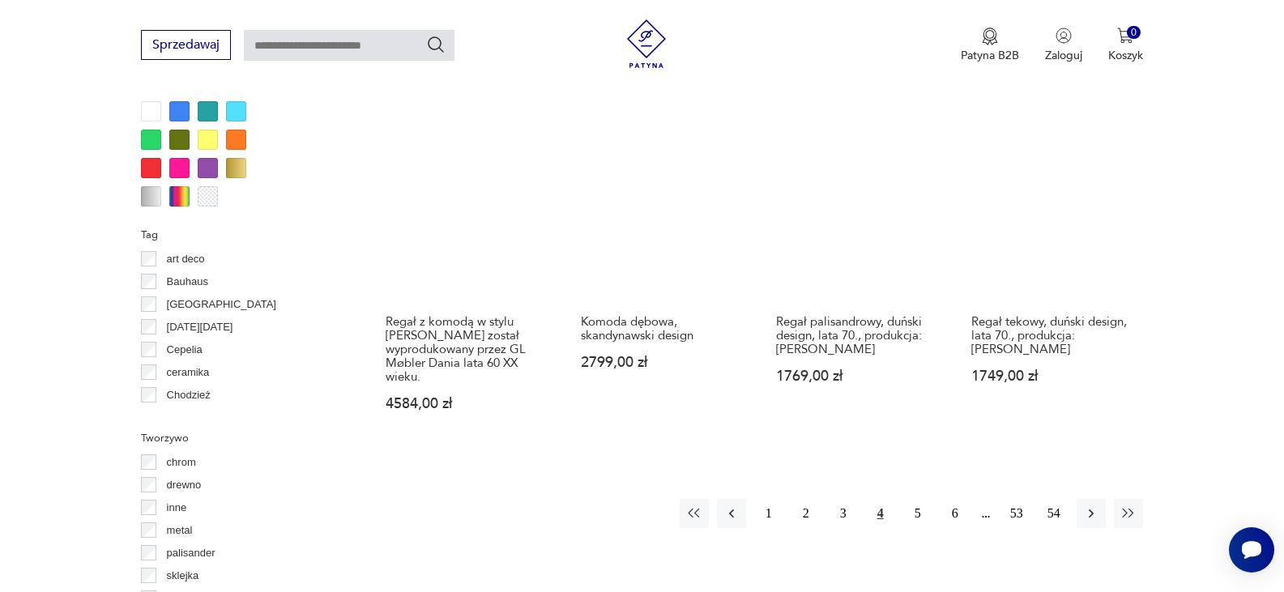
scroll to position [1645, 0]
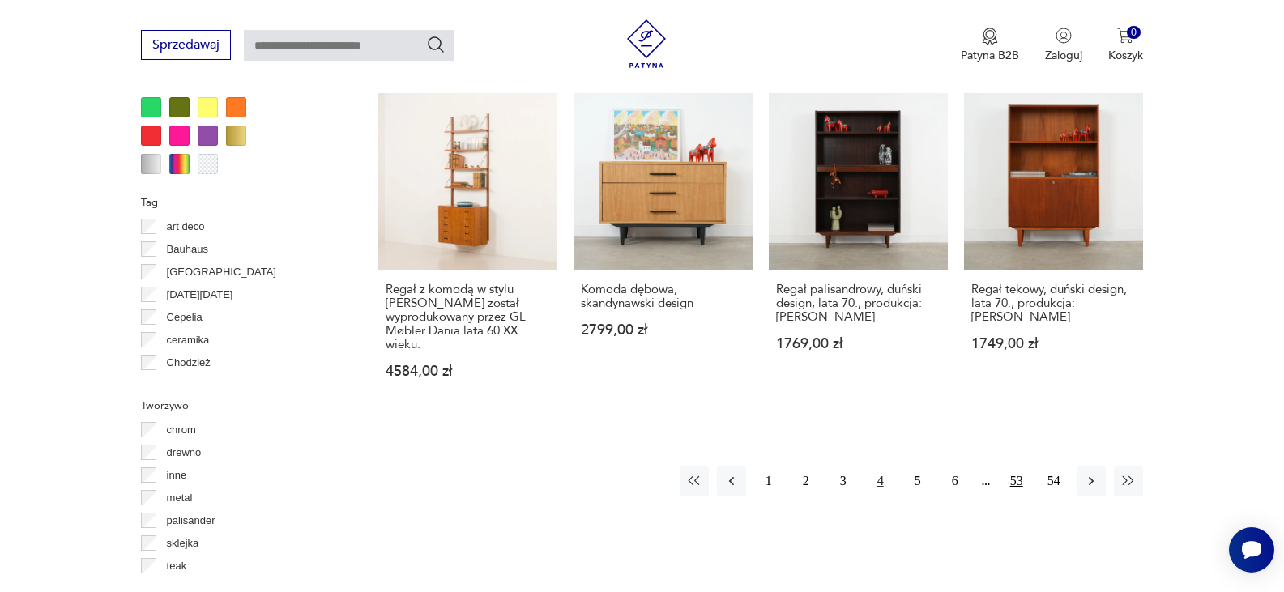
click at [1022, 475] on button "53" at bounding box center [1016, 481] width 29 height 29
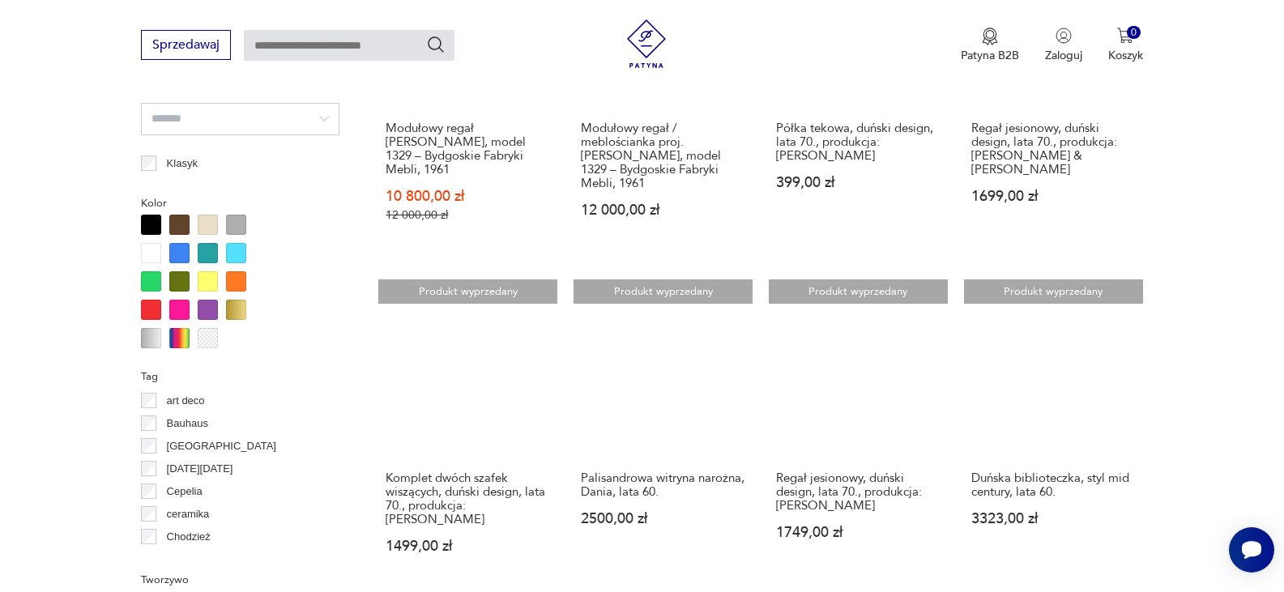
scroll to position [1645, 0]
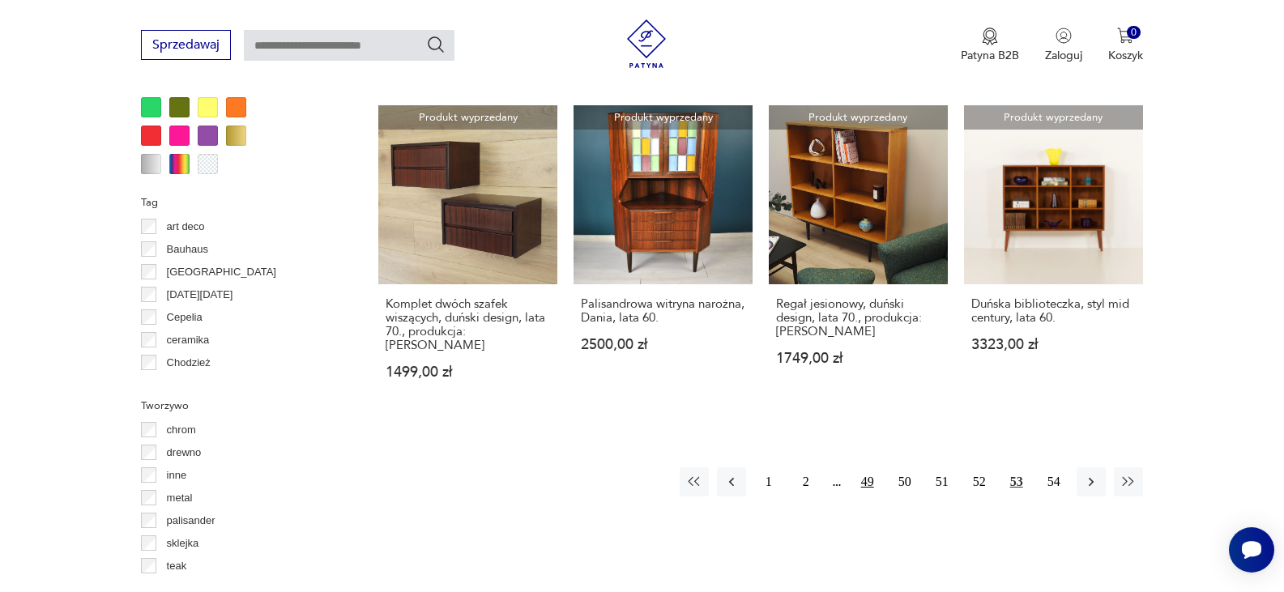
click at [867, 474] on button "49" at bounding box center [867, 481] width 29 height 29
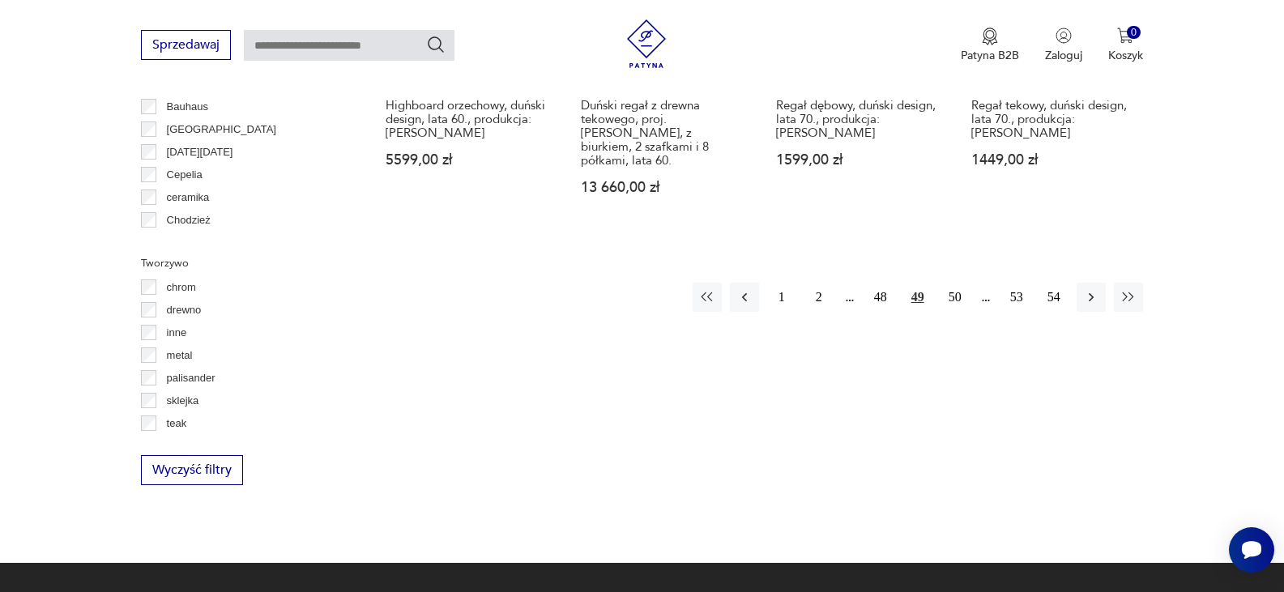
scroll to position [1915, 0]
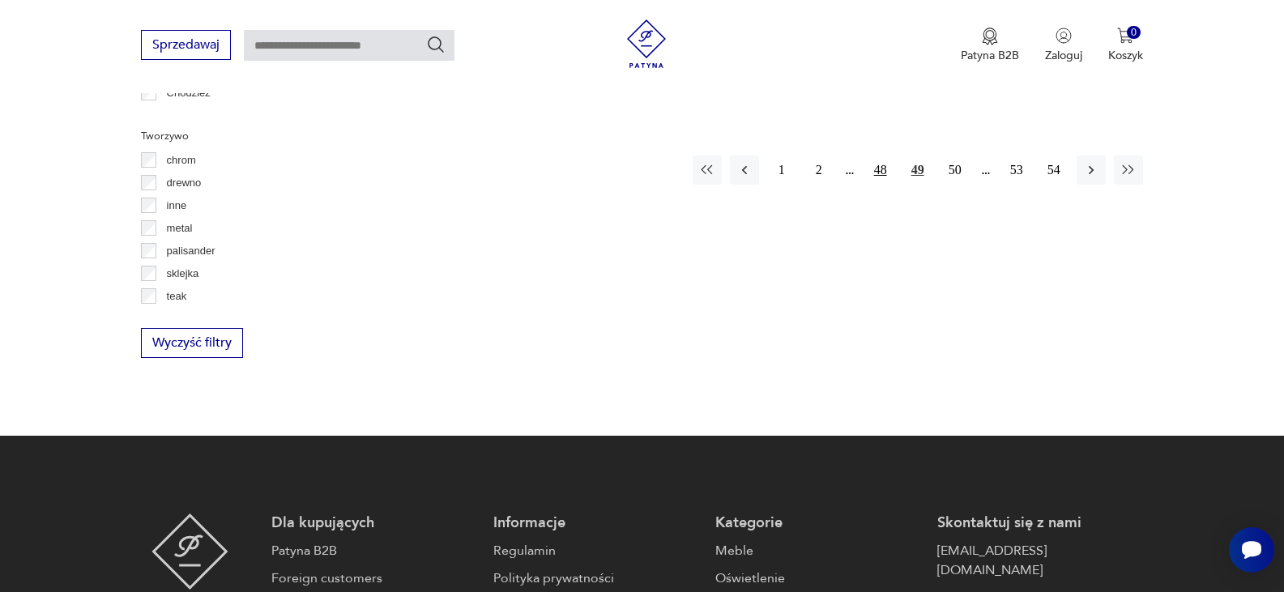
click at [881, 156] on button "48" at bounding box center [880, 170] width 29 height 29
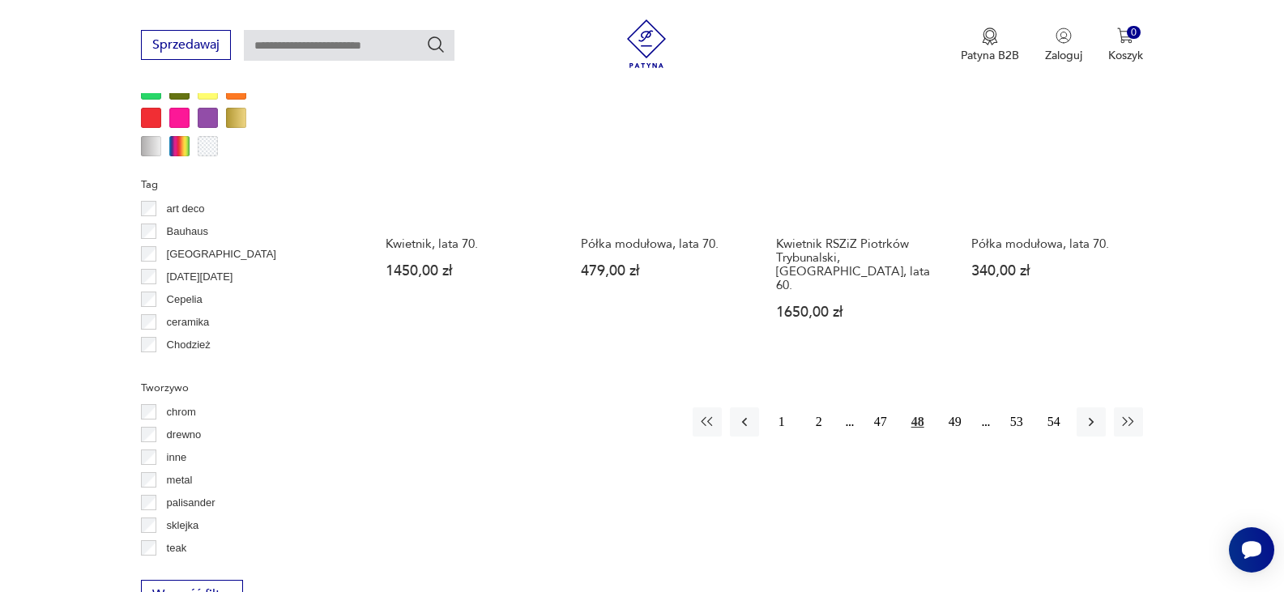
scroll to position [1780, 0]
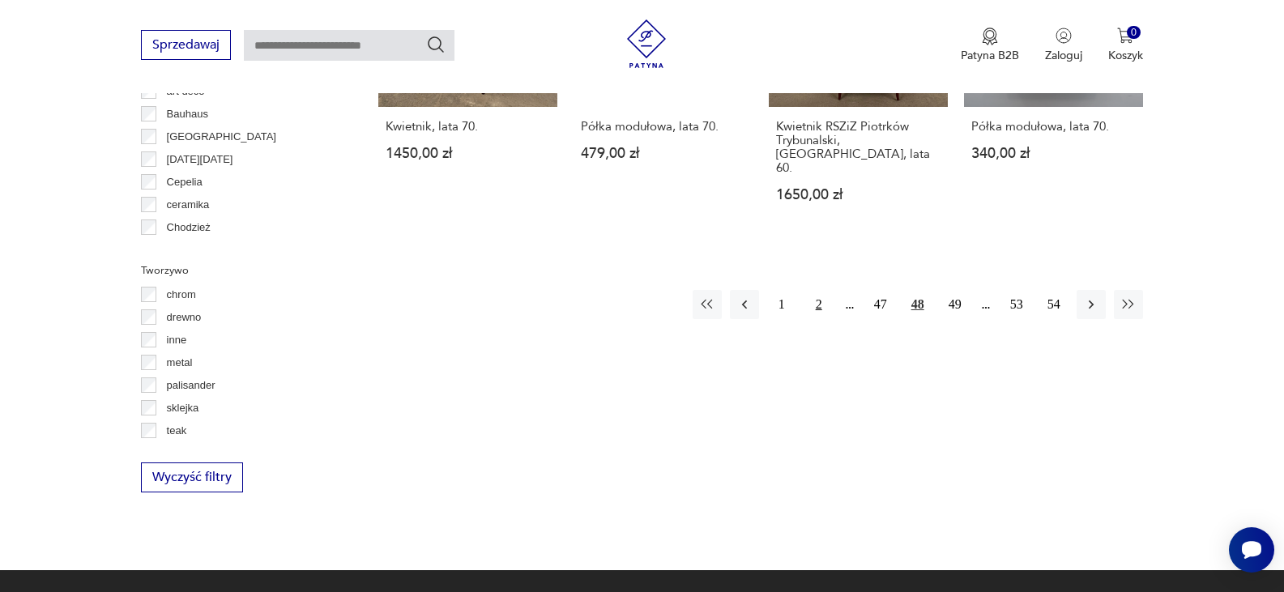
click at [817, 290] on button "2" at bounding box center [818, 304] width 29 height 29
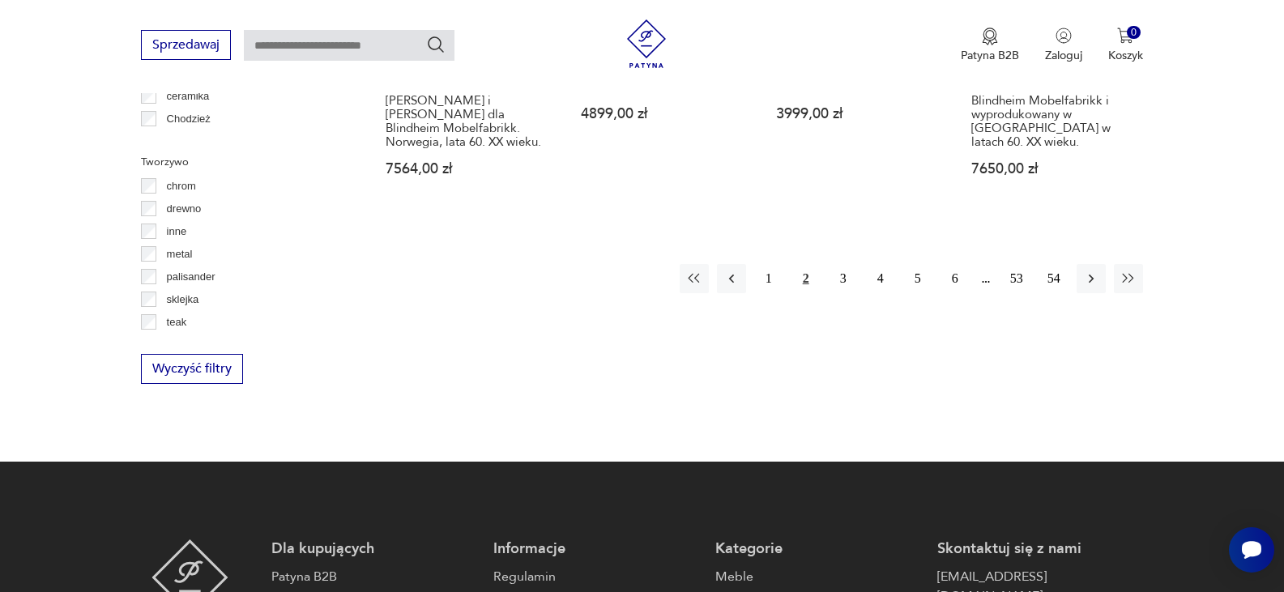
scroll to position [1915, 0]
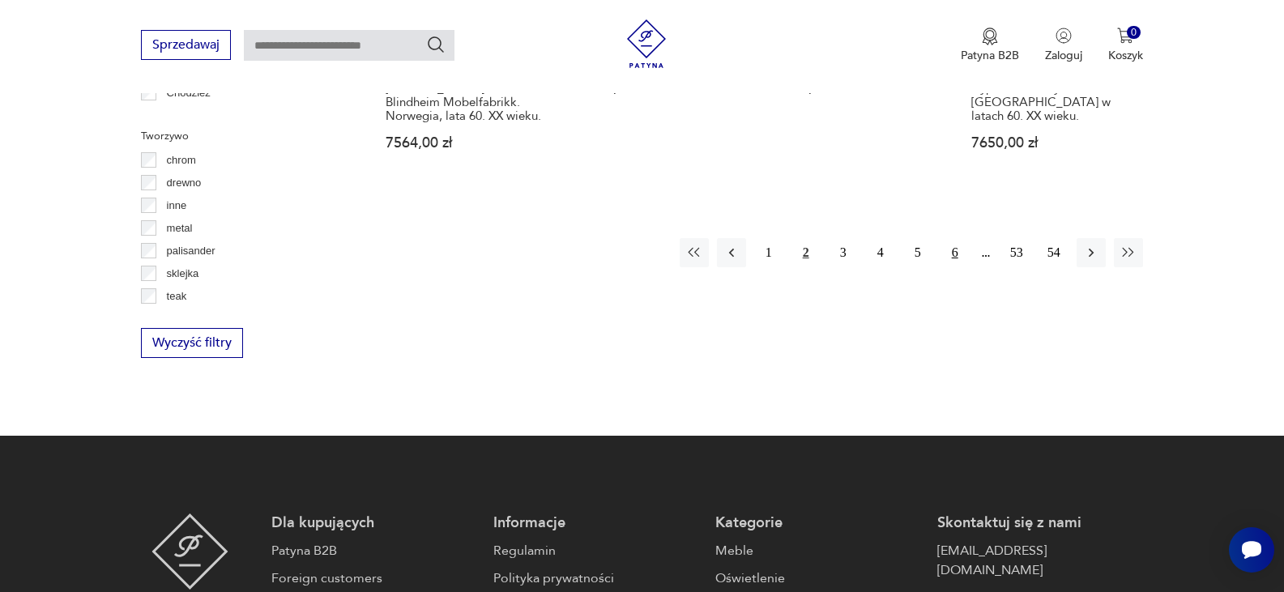
click at [953, 238] on button "6" at bounding box center [954, 252] width 29 height 29
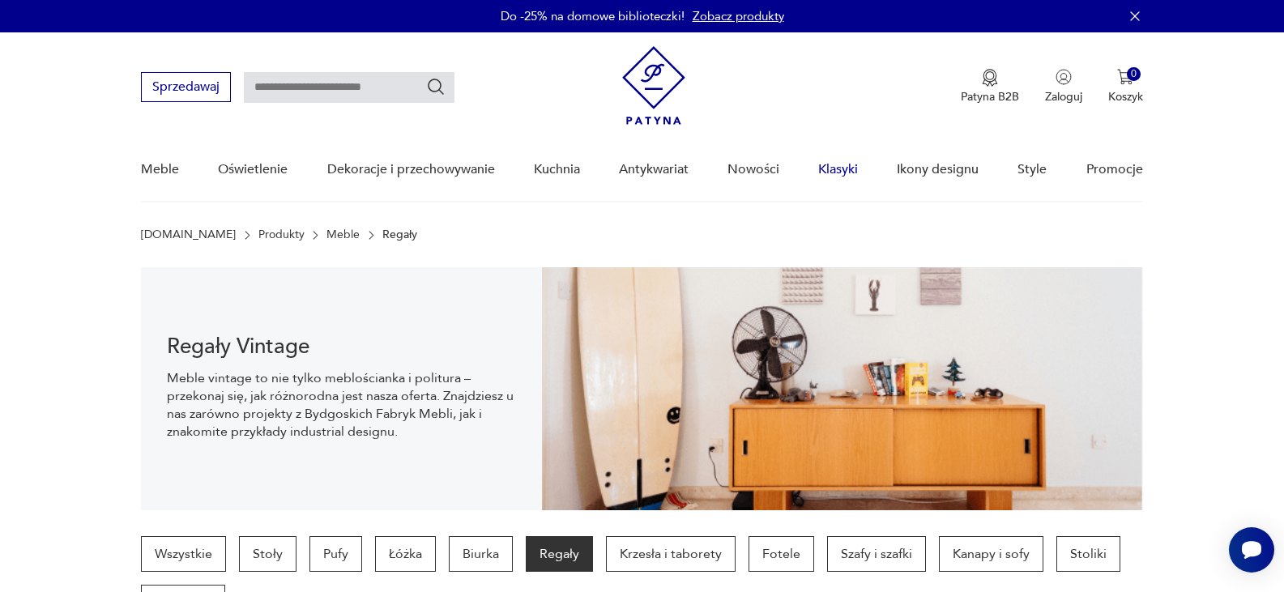
click at [838, 160] on link "Klasyki" at bounding box center [838, 170] width 40 height 62
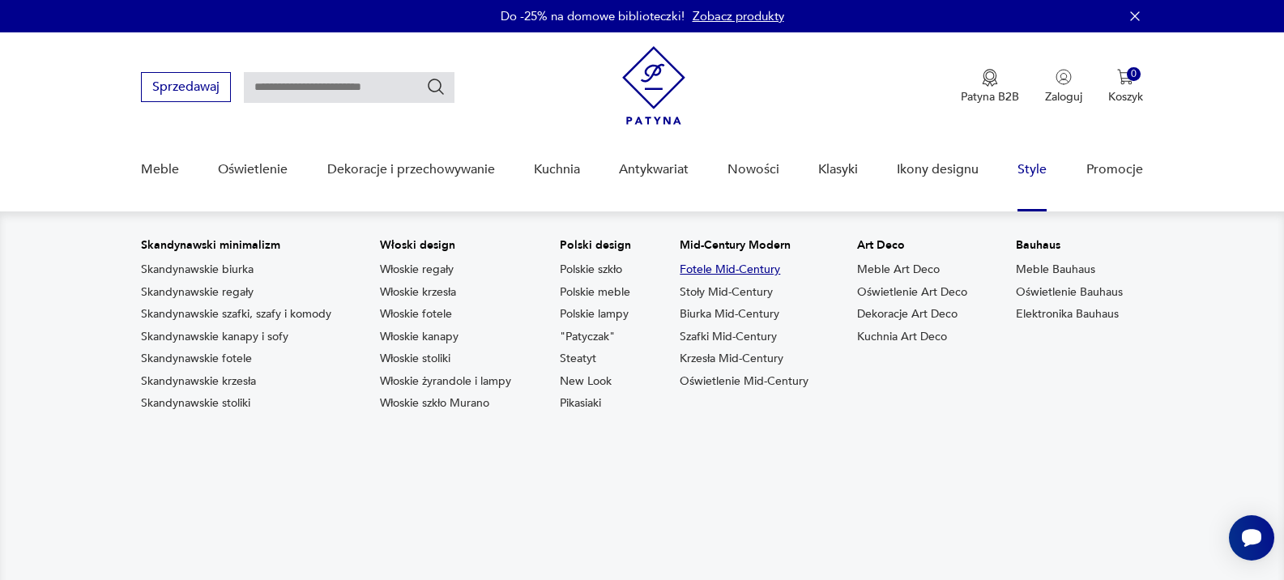
click at [727, 267] on link "Fotele Mid-Century" at bounding box center [730, 270] width 100 height 16
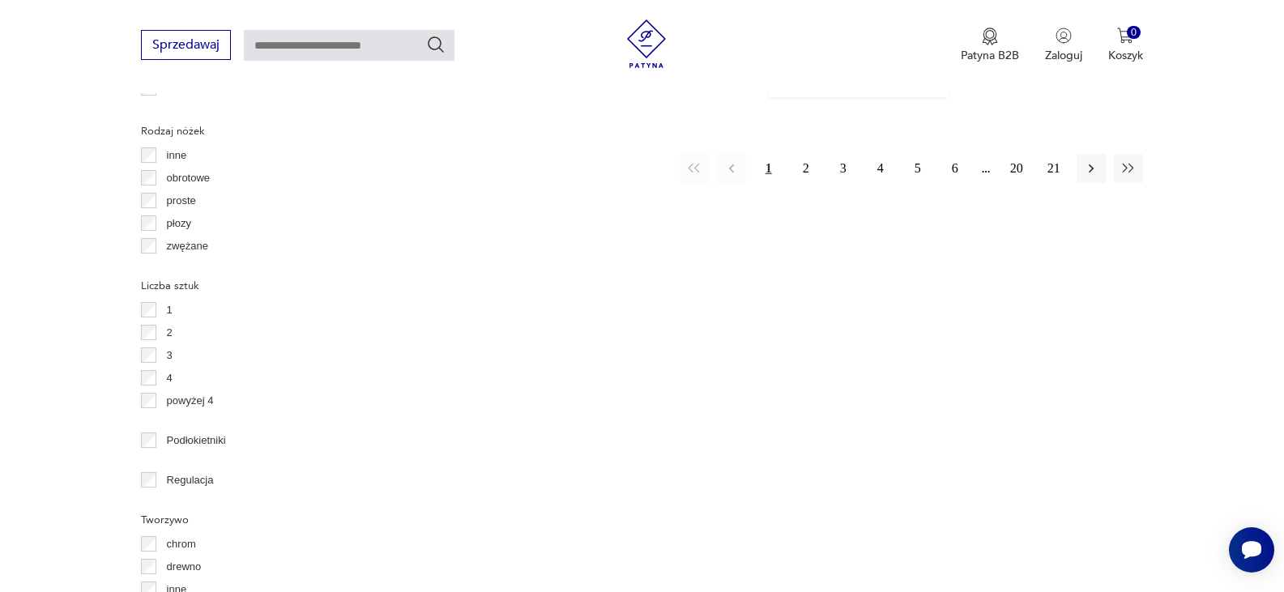
scroll to position [1646, 0]
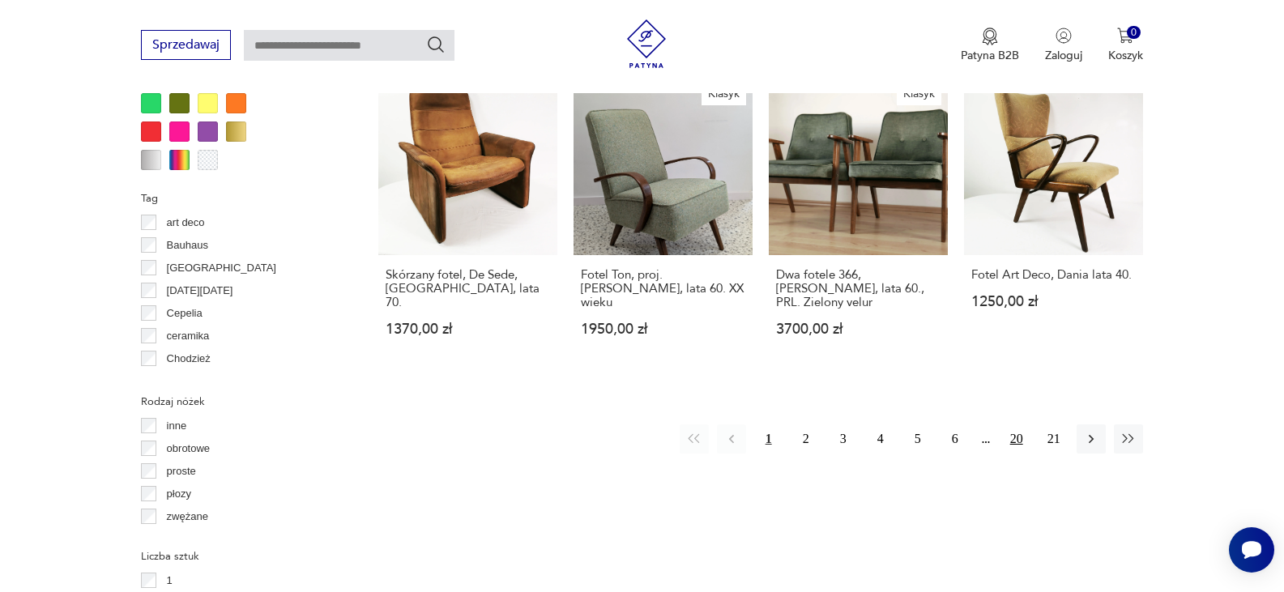
click at [1015, 424] on button "20" at bounding box center [1016, 438] width 29 height 29
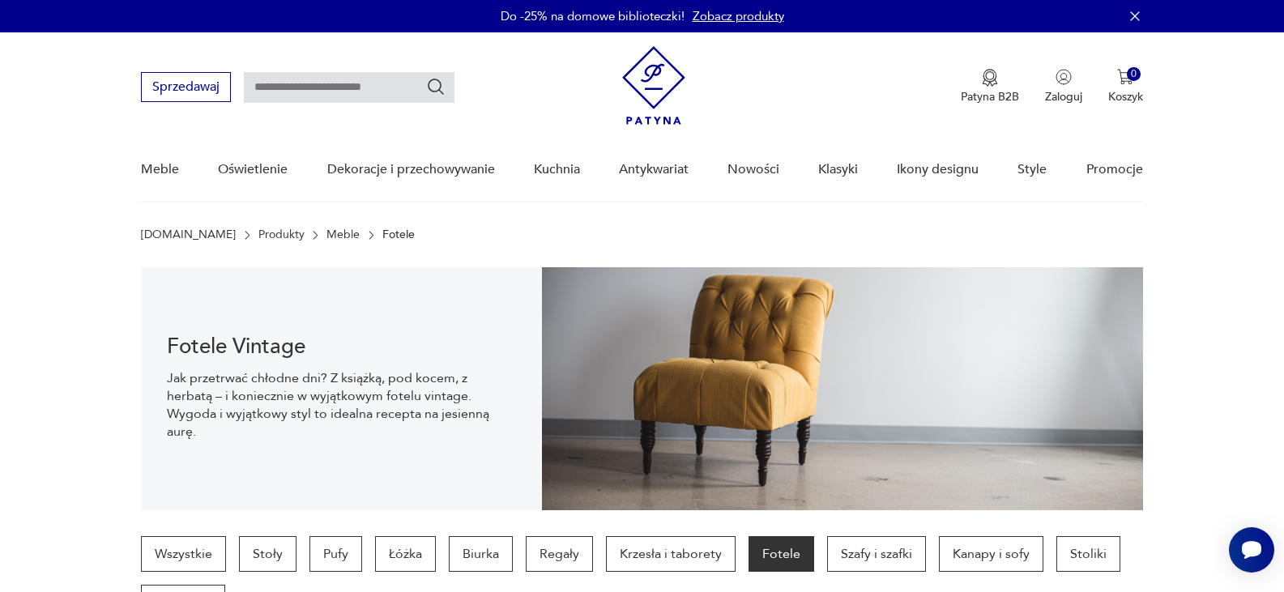
click at [322, 93] on input "text" at bounding box center [349, 87] width 211 height 31
type input "*******"
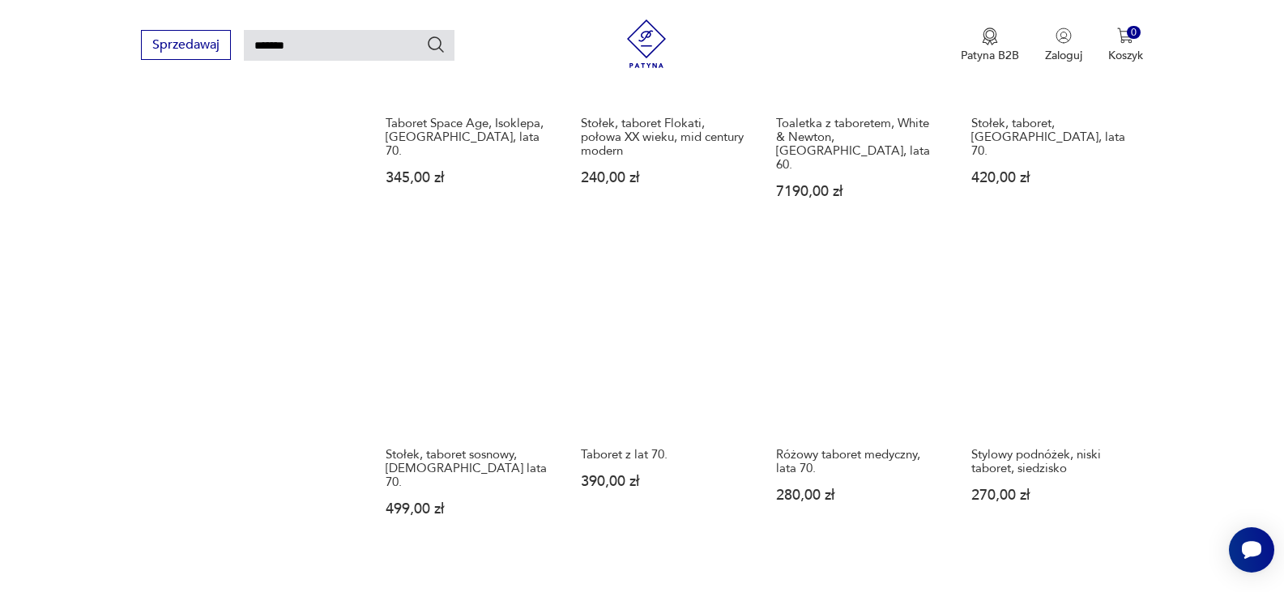
scroll to position [1350, 0]
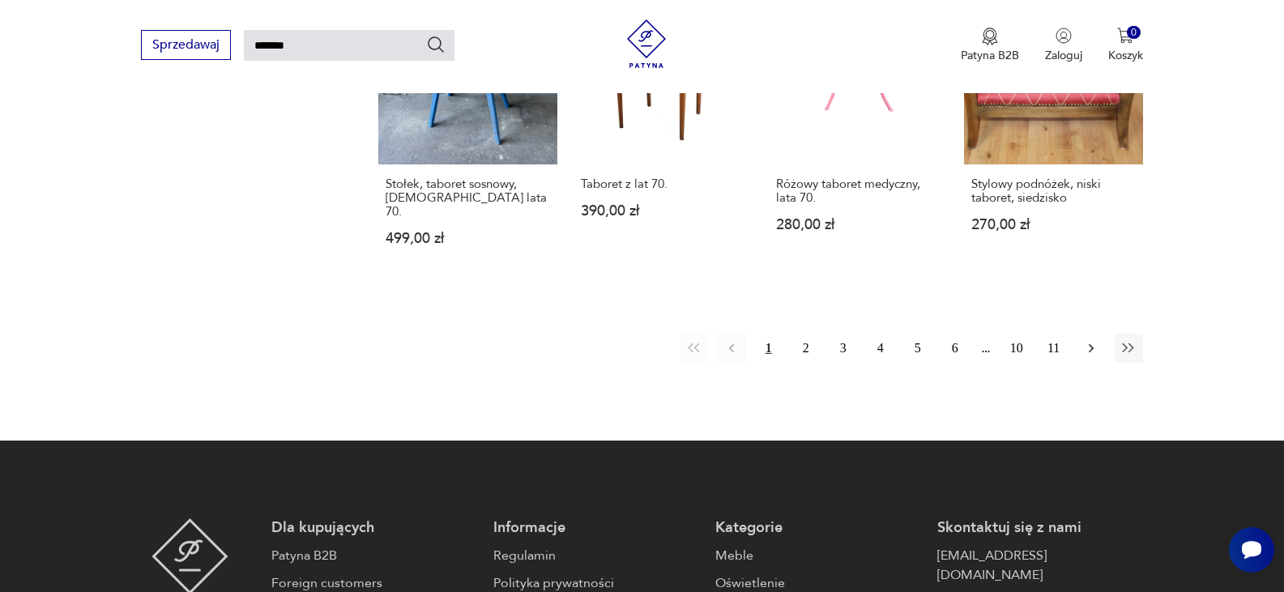
click at [1092, 340] on icon "button" at bounding box center [1091, 348] width 16 height 16
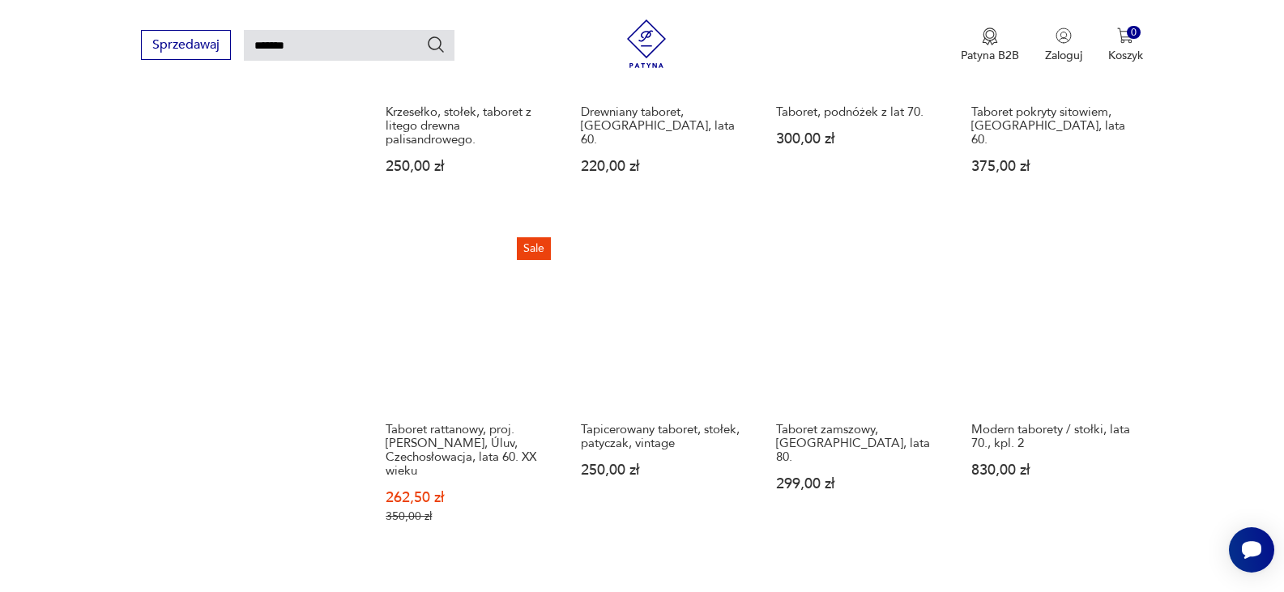
scroll to position [1408, 0]
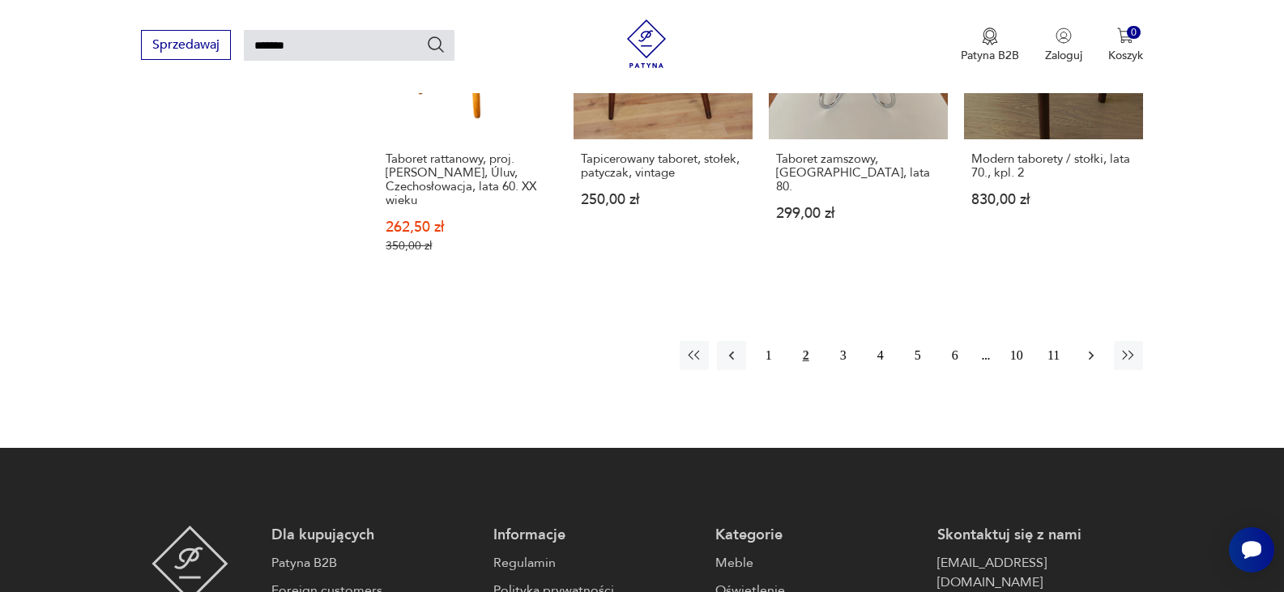
click at [1098, 347] on icon "button" at bounding box center [1091, 355] width 16 height 16
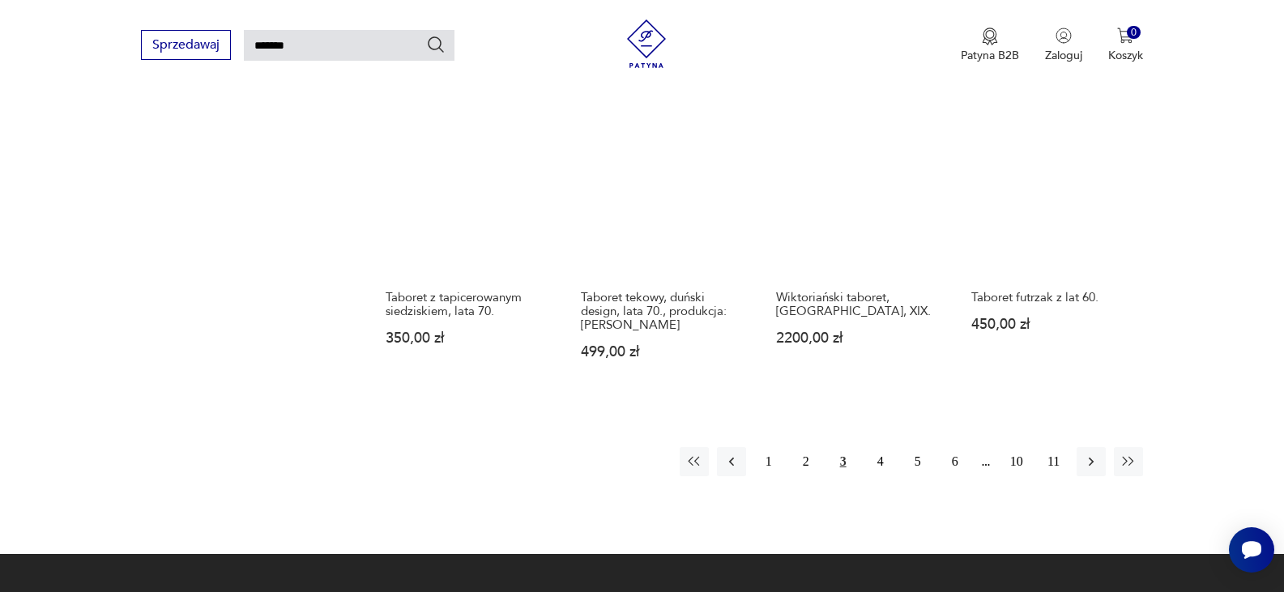
scroll to position [1273, 0]
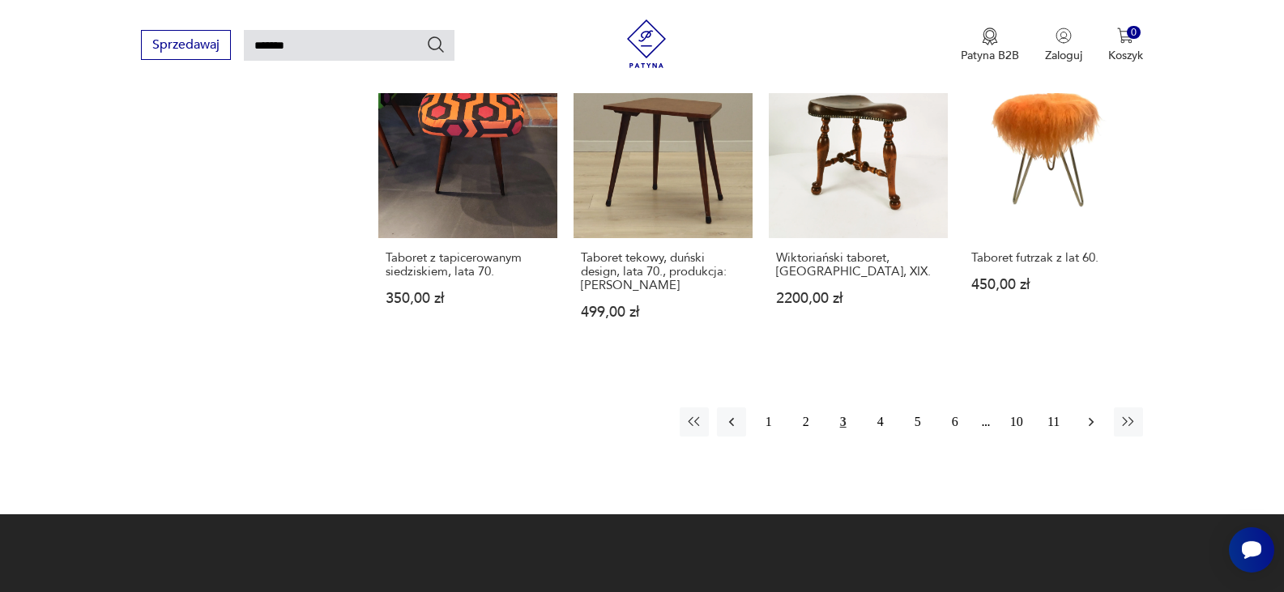
click at [1085, 414] on icon "button" at bounding box center [1091, 422] width 16 height 16
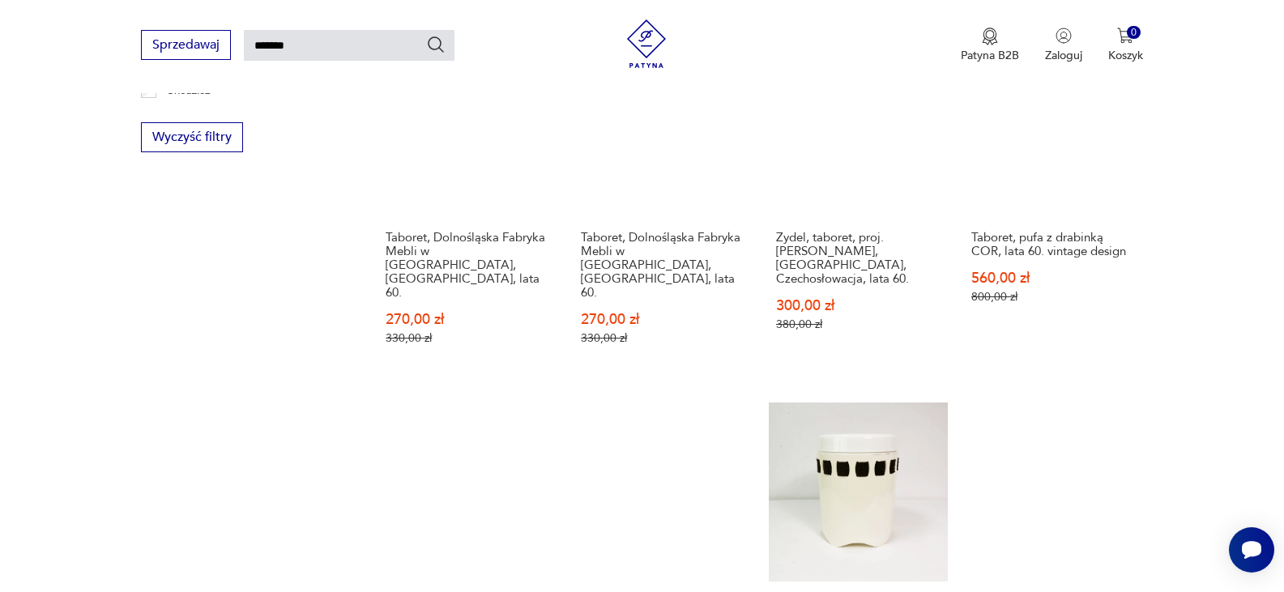
scroll to position [1273, 0]
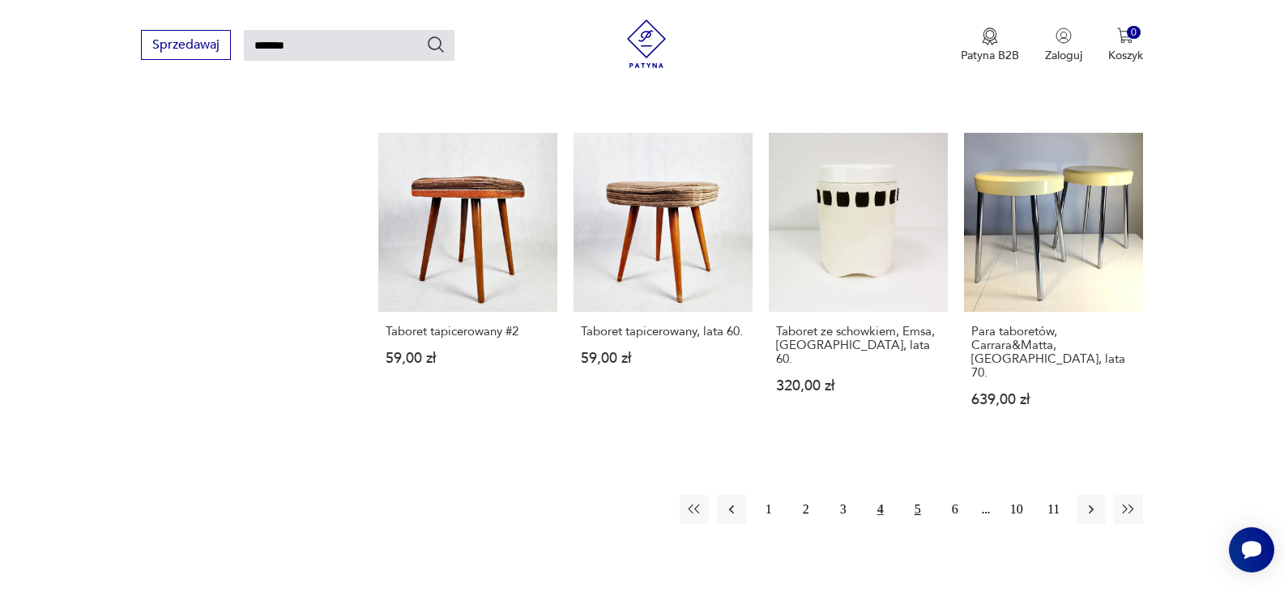
click at [922, 495] on button "5" at bounding box center [917, 509] width 29 height 29
